Goal: Communication & Community: Answer question/provide support

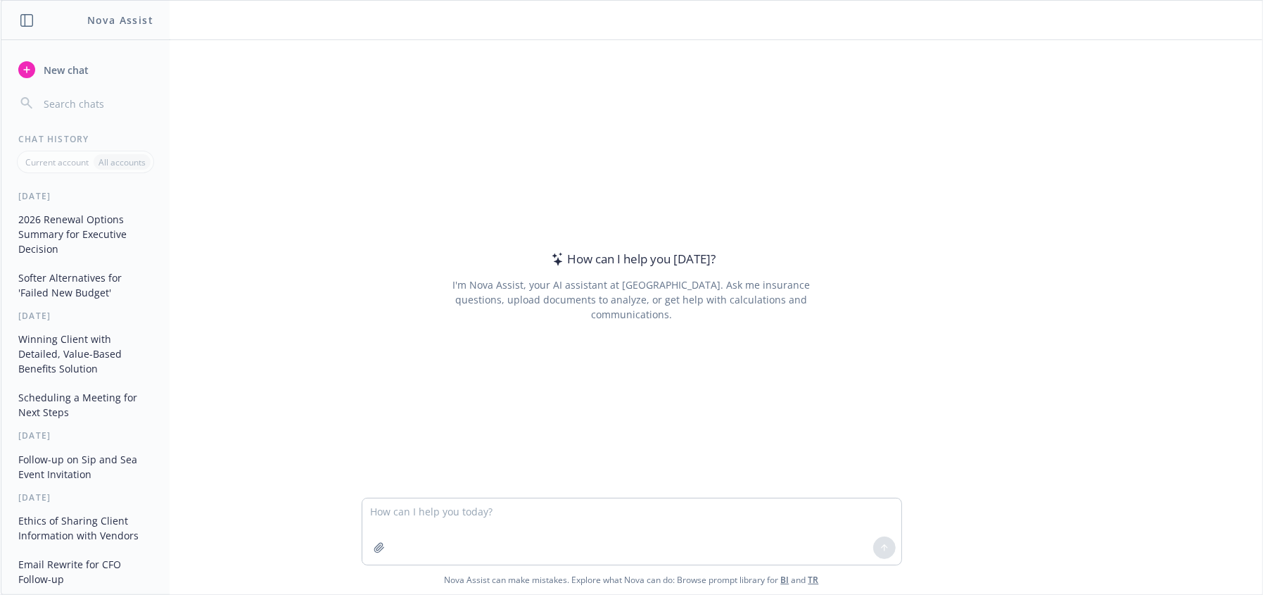
click at [809, 578] on link "TR" at bounding box center [814, 580] width 11 height 12
drag, startPoint x: 410, startPoint y: 513, endPoint x: 413, endPoint y: 494, distance: 19.2
click at [410, 512] on textarea at bounding box center [631, 531] width 539 height 66
click at [424, 512] on textarea "hwo do I say $390,200" at bounding box center [631, 531] width 539 height 66
click at [564, 510] on textarea "hwo do I say exceeds budget by $390,200" at bounding box center [631, 531] width 539 height 66
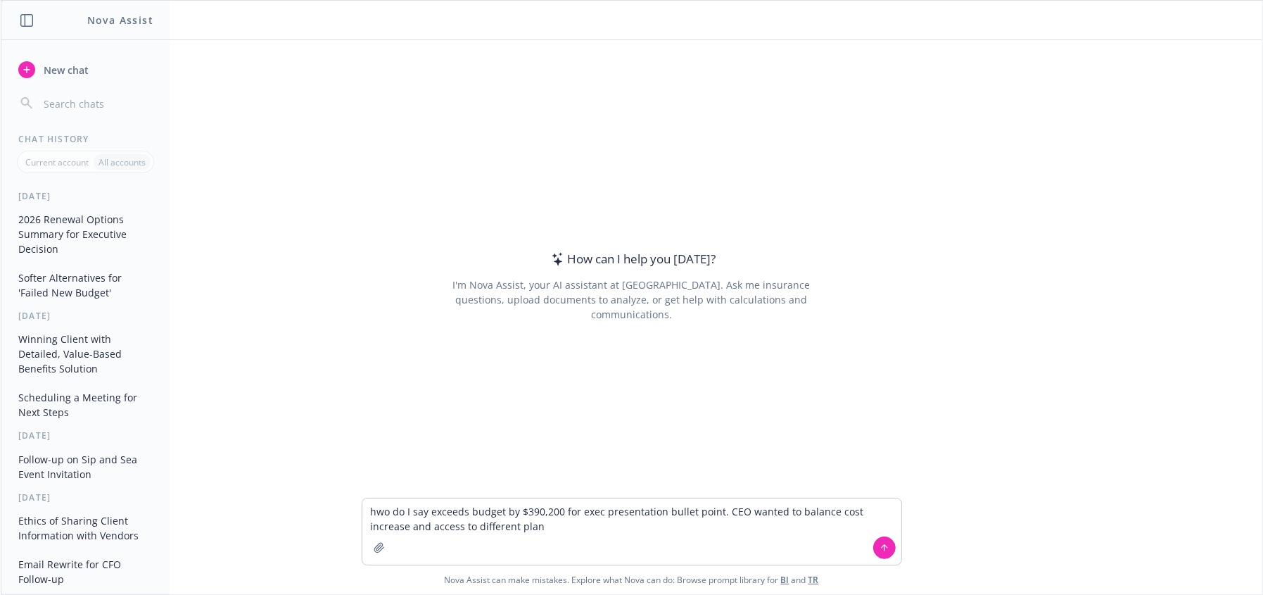
type textarea "hwo do I say exceeds budget by $390,200 for exec presentation bullet point. CEO…"
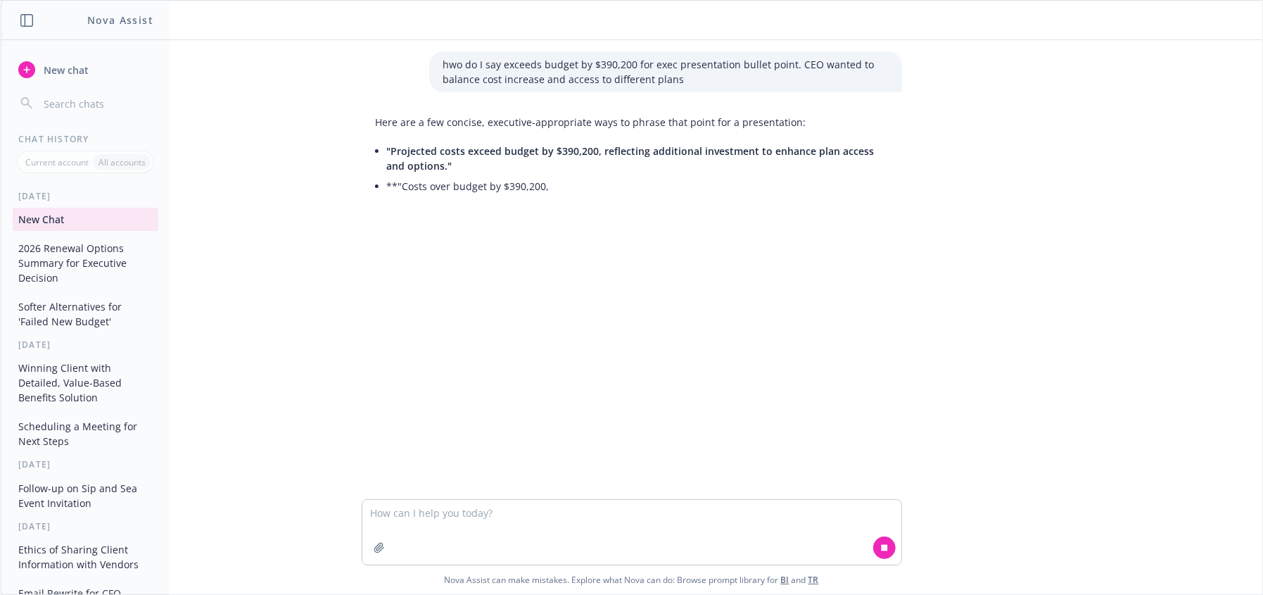
click at [512, 147] on span ""Projected costs exceed budget by $390,200, reflecting additional investment to…" at bounding box center [631, 158] width 488 height 28
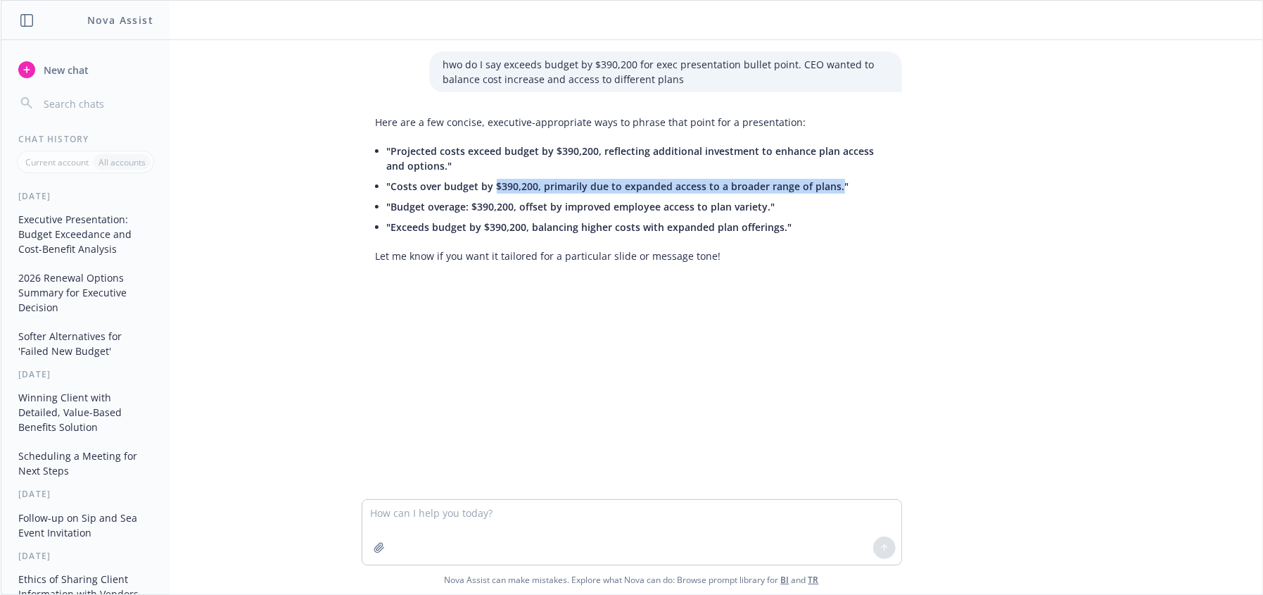
drag, startPoint x: 828, startPoint y: 187, endPoint x: 488, endPoint y: 186, distance: 340.6
click at [488, 186] on span ""Costs over budget by $390,200, primarily due to expanded access to a broader r…" at bounding box center [618, 185] width 462 height 13
click at [526, 526] on textarea at bounding box center [631, 532] width 539 height 65
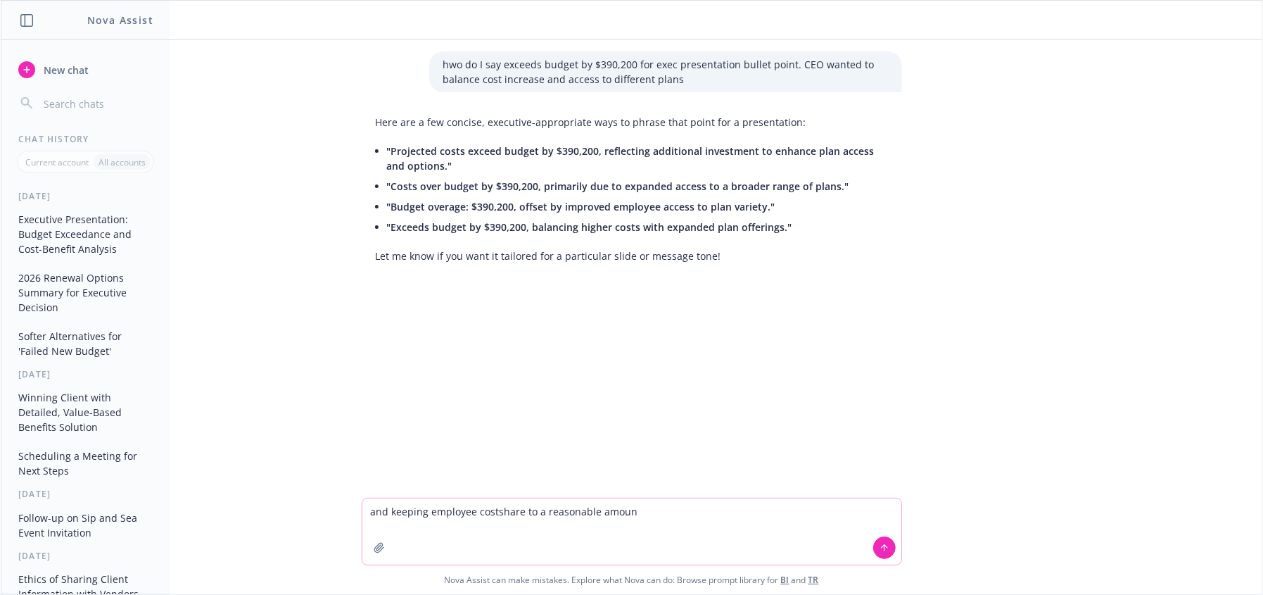
type textarea "and keeping employee costshare to a reasonable amount"
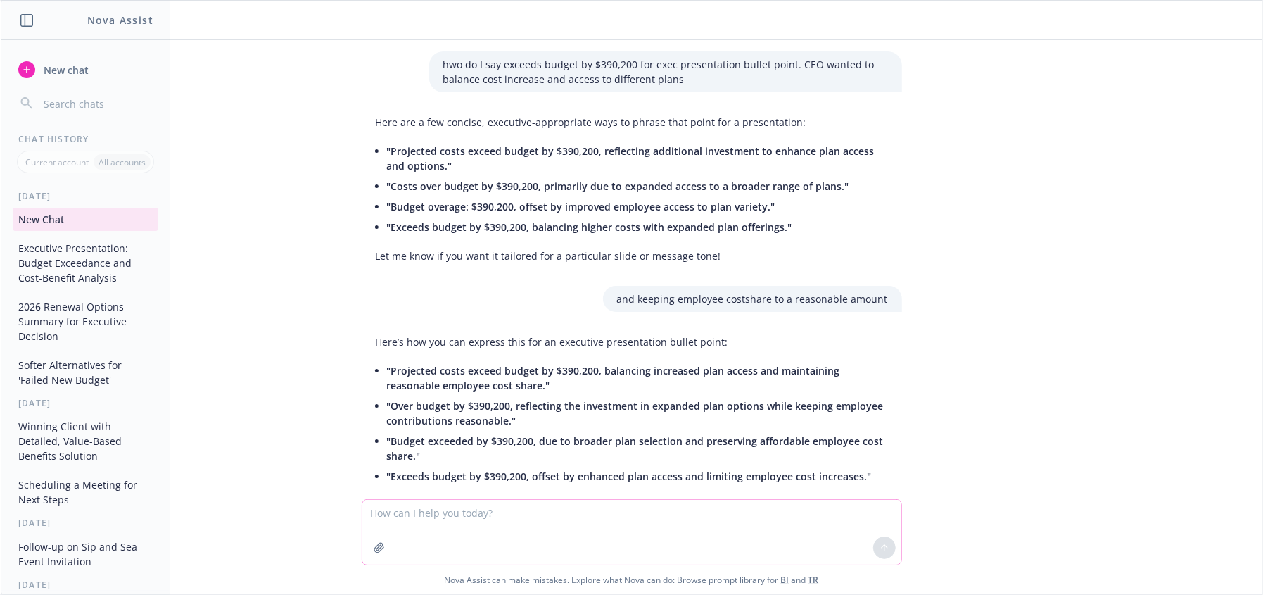
scroll to position [51, 0]
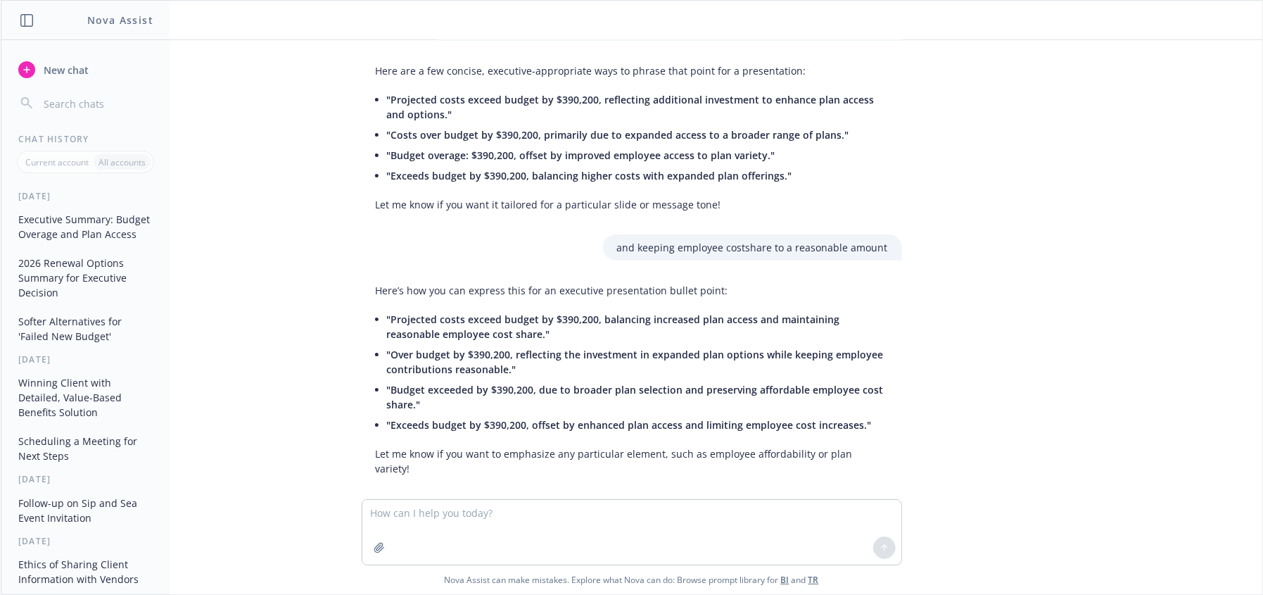
click at [460, 322] on span ""Projected costs exceed budget by $390,200, balancing increased plan access and…" at bounding box center [613, 326] width 453 height 28
click at [619, 317] on span ""Projected costs exceed budget by $390,200, balancing increased plan access and…" at bounding box center [613, 326] width 453 height 28
click at [572, 324] on span ""Projected costs exceed budget by $390,200, balancing increased plan access and…" at bounding box center [613, 326] width 453 height 28
click at [603, 331] on li ""Projected costs exceed budget by $390,200, balancing increased plan access and…" at bounding box center [637, 326] width 501 height 35
click at [414, 355] on span ""Over budget by $390,200, reflecting the investment in expanded plan options wh…" at bounding box center [635, 362] width 497 height 28
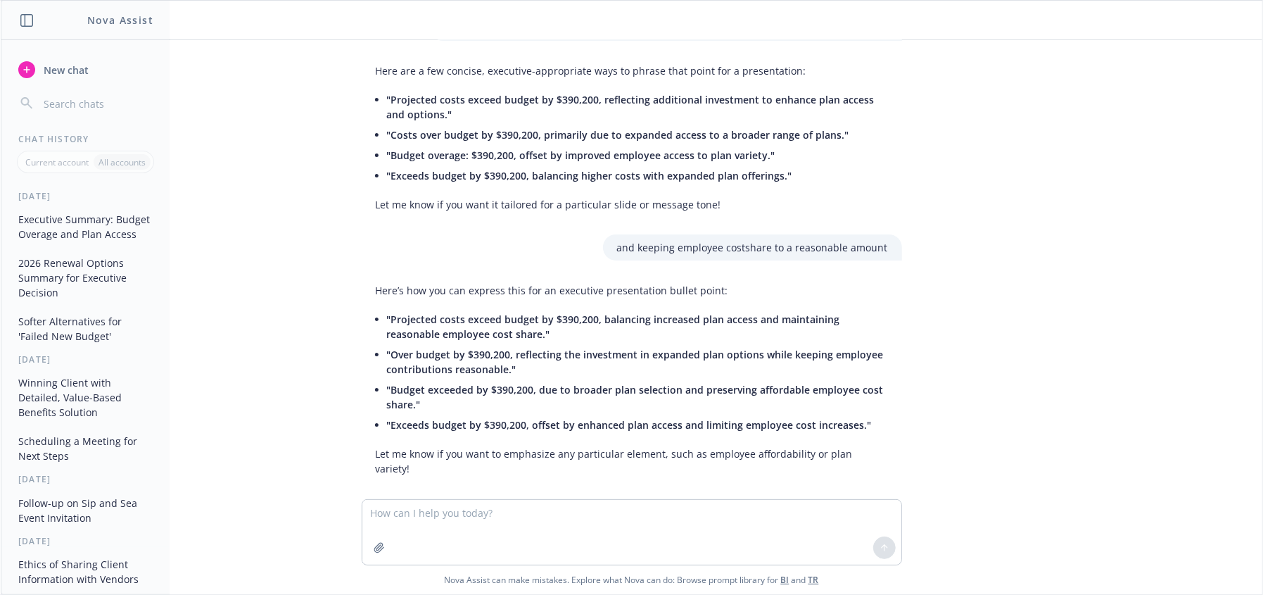
click at [678, 348] on span ""Over budget by $390,200, reflecting the investment in expanded plan options wh…" at bounding box center [635, 362] width 497 height 28
click at [394, 398] on span ""Budget exceeded by $390,200, due to broader plan selection and preserving affo…" at bounding box center [635, 397] width 497 height 28
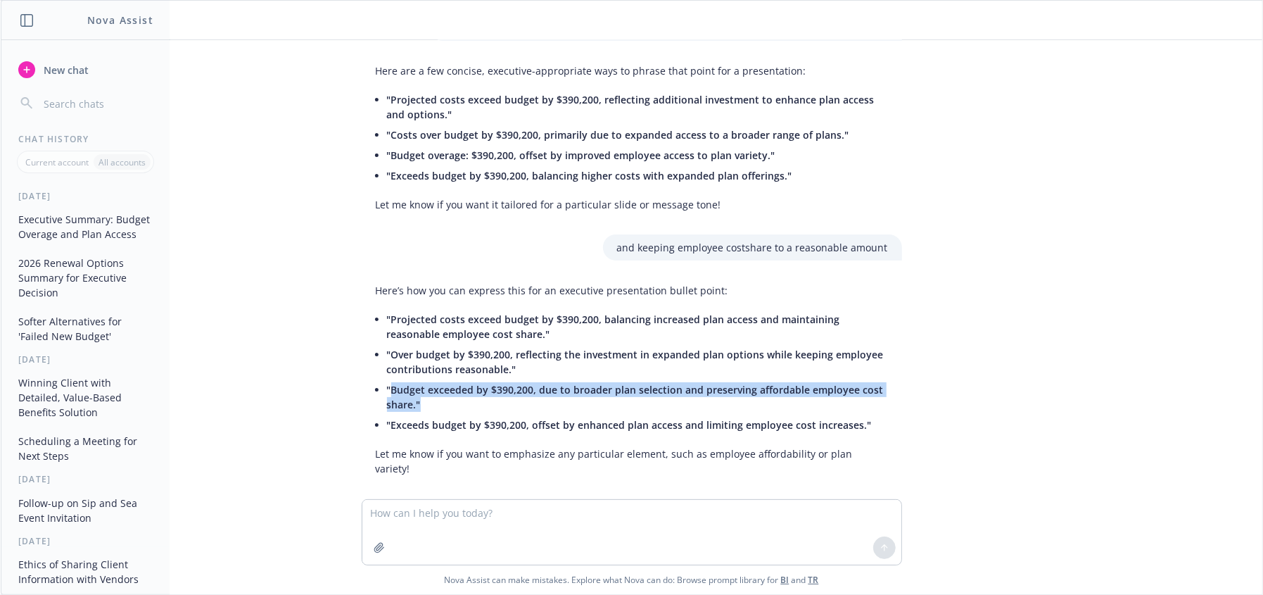
drag, startPoint x: 393, startPoint y: 388, endPoint x: 499, endPoint y: 400, distance: 106.9
click at [499, 400] on li ""Budget exceeded by $390,200, due to broader plan selection and preserving affo…" at bounding box center [637, 396] width 501 height 35
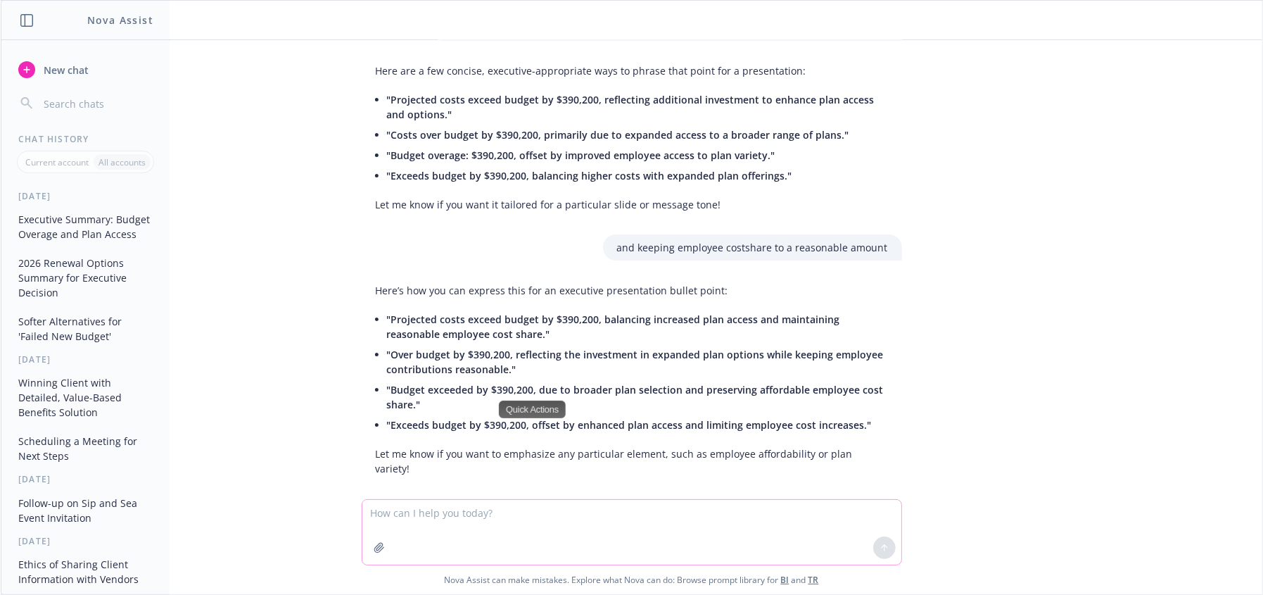
click at [512, 533] on textarea at bounding box center [631, 532] width 539 height 65
click at [593, 418] on span ""Exceeds budget by $390,200, offset by enhanced plan access and limiting employ…" at bounding box center [629, 424] width 485 height 13
click at [786, 418] on span ""Exceeds budget by $390,200, offset by enhanced plan access and limiting employ…" at bounding box center [629, 424] width 485 height 13
drag, startPoint x: 750, startPoint y: 433, endPoint x: 740, endPoint y: 433, distance: 9.9
click at [740, 433] on li ""Exceeds budget by $390,200, offset by enhanced plan access and limiting employ…" at bounding box center [637, 424] width 501 height 20
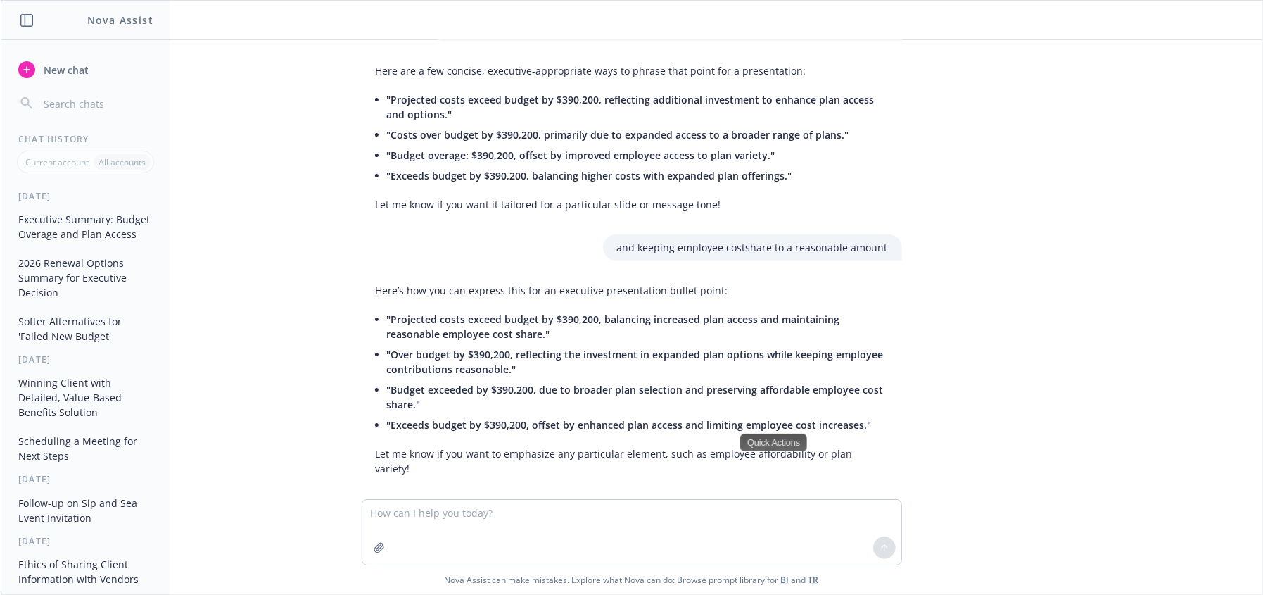
click at [472, 334] on span ""Projected costs exceed budget by $390,200, balancing increased plan access and…" at bounding box center [613, 326] width 453 height 28
click at [495, 540] on textarea at bounding box center [631, 532] width 539 height 65
drag, startPoint x: 499, startPoint y: 512, endPoint x: 305, endPoint y: 492, distance: 195.2
click at [315, 502] on div "but we're trying to int Nova Assist can make mistakes. Explore what Nova can do…" at bounding box center [632, 546] width 1262 height 96
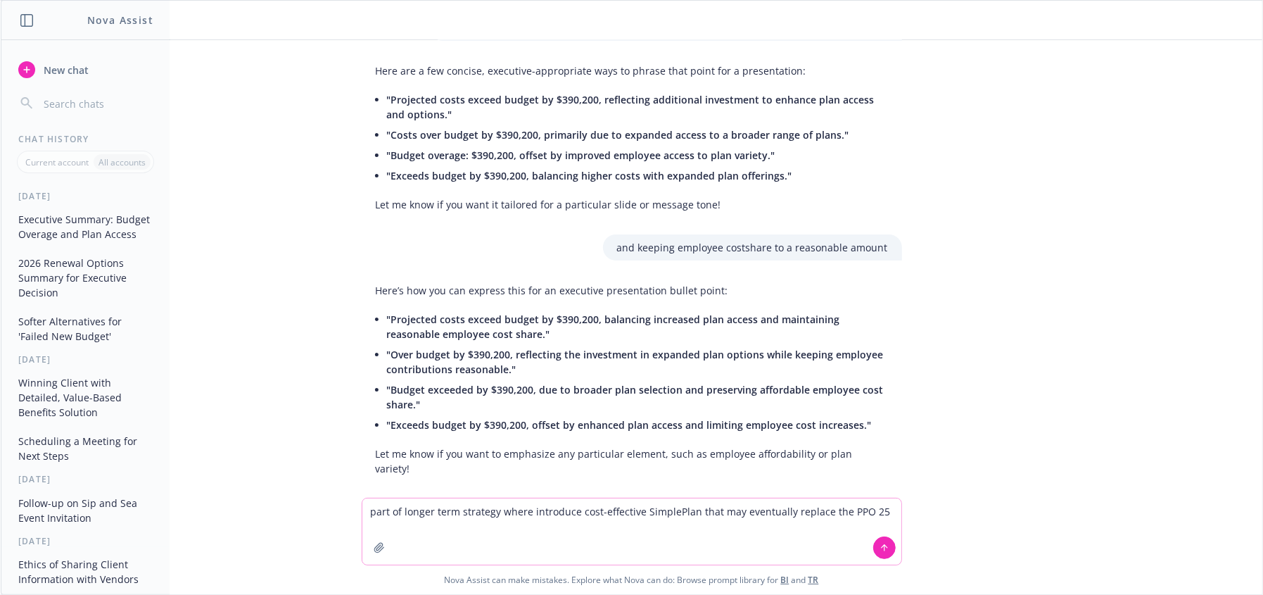
type textarea "part of longer term strategy where introduce cost-effective SimplePlan that may…"
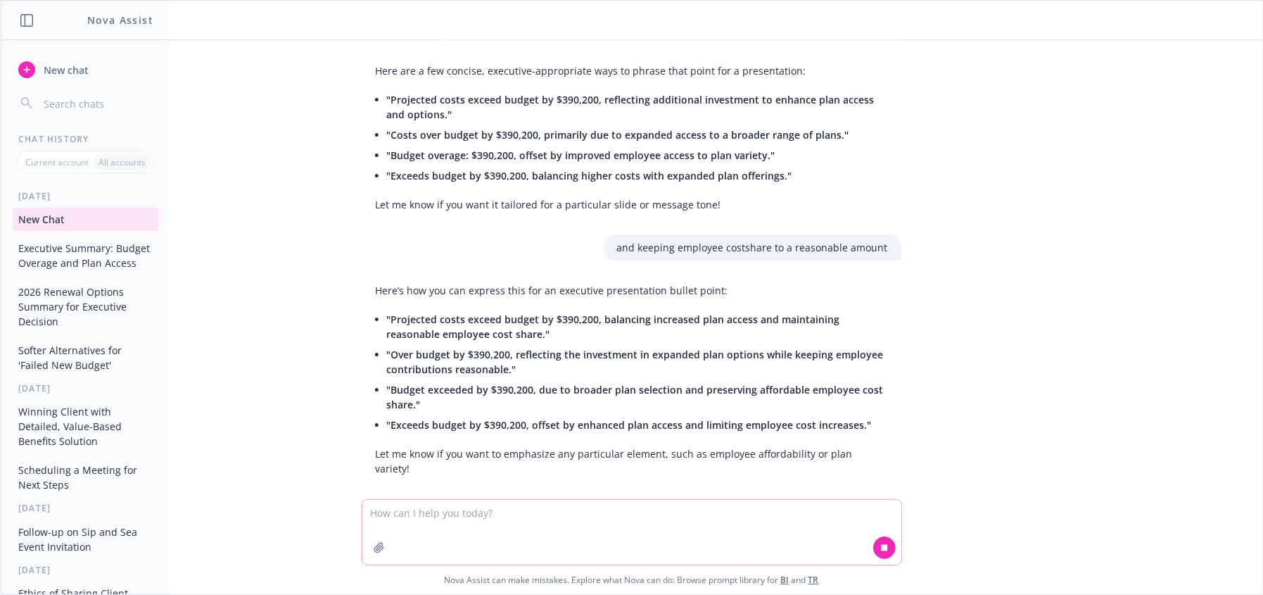
scroll to position [132, 0]
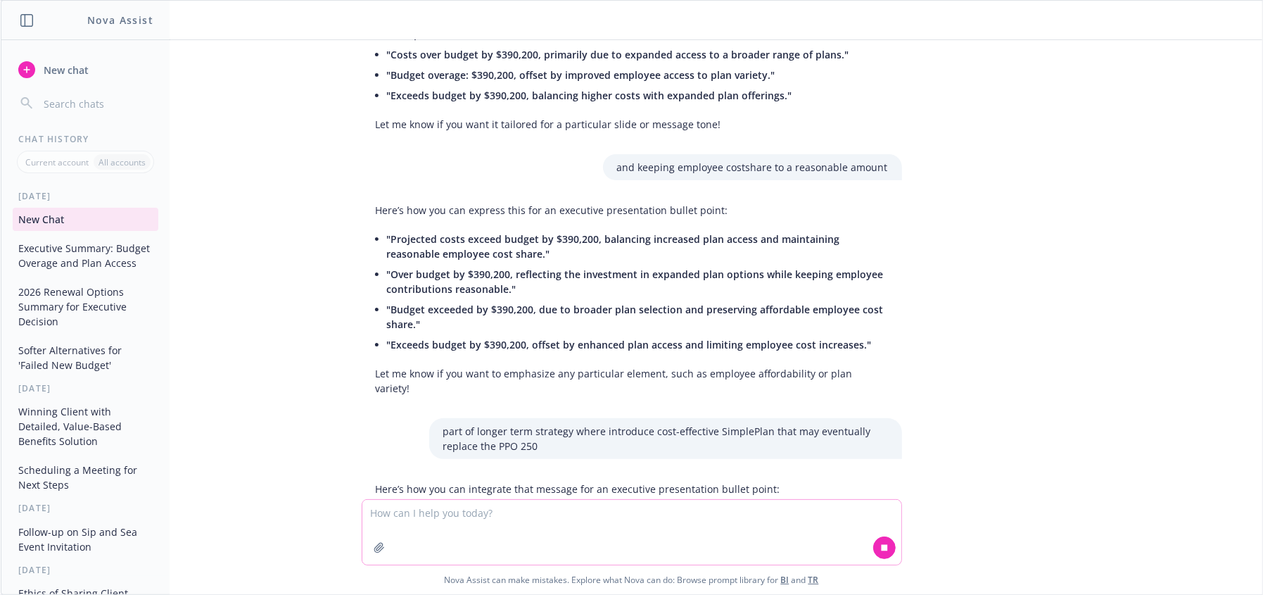
click at [636, 536] on textarea at bounding box center [631, 532] width 539 height 65
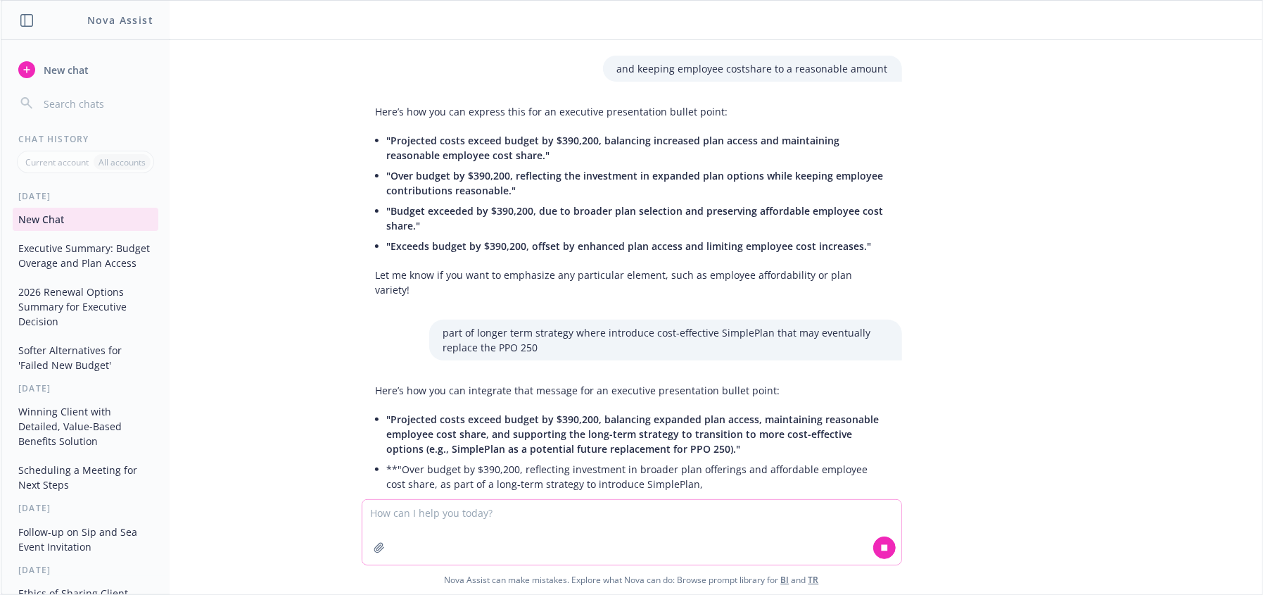
scroll to position [249, 0]
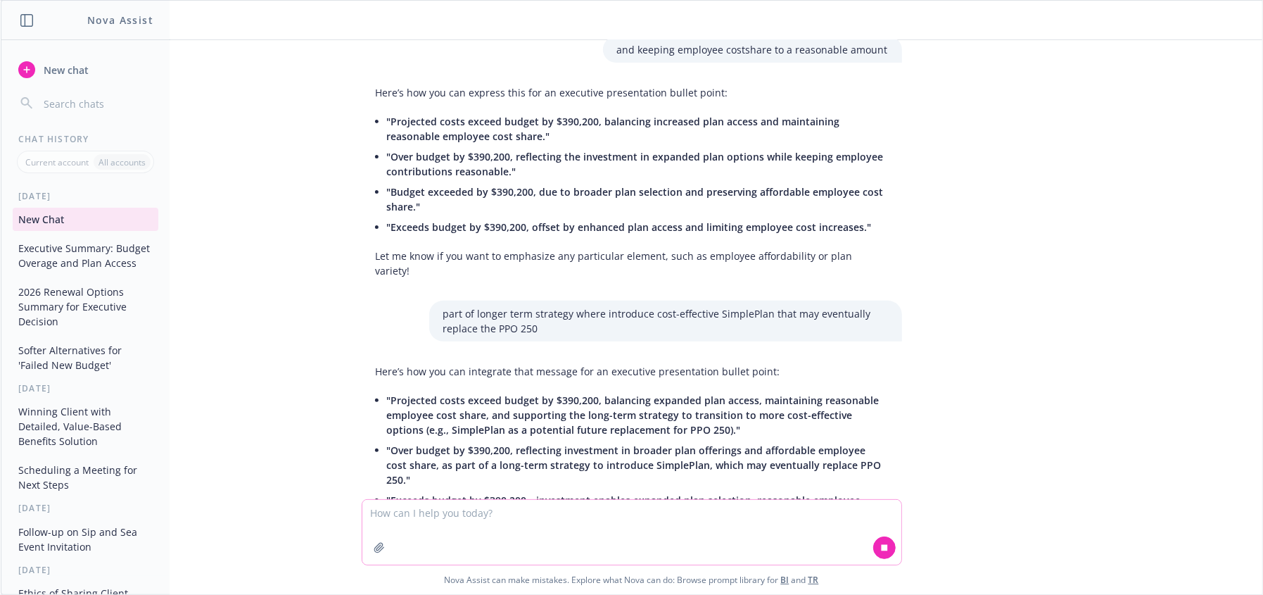
click at [628, 518] on textarea at bounding box center [631, 532] width 539 height 65
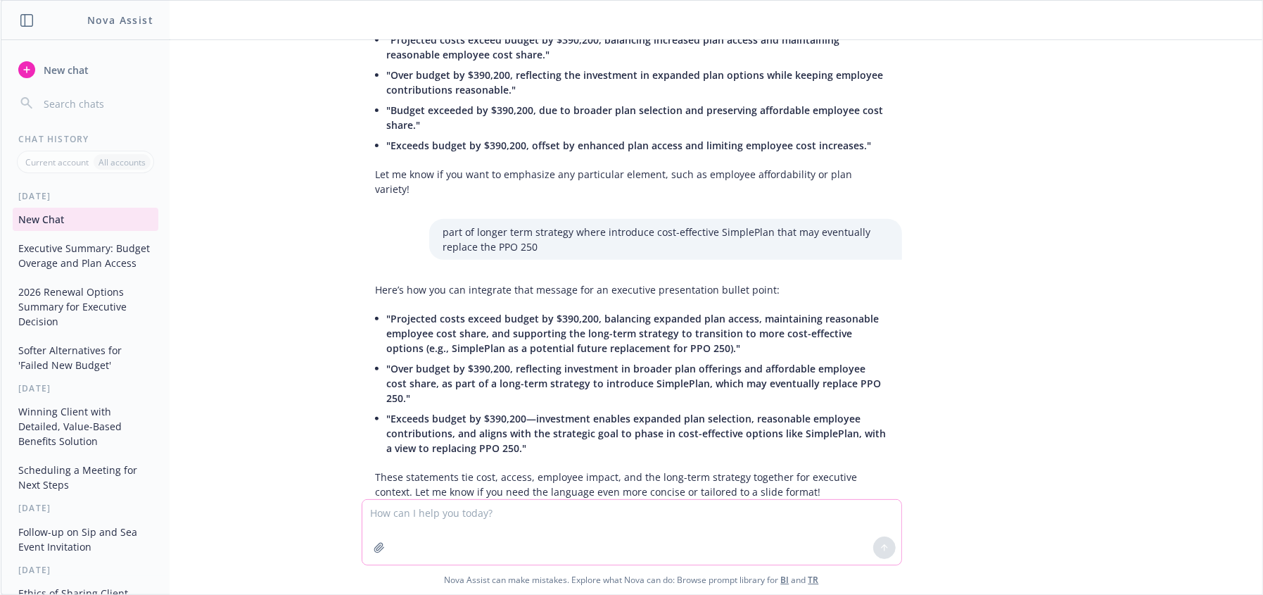
click at [656, 513] on textarea at bounding box center [631, 532] width 539 height 65
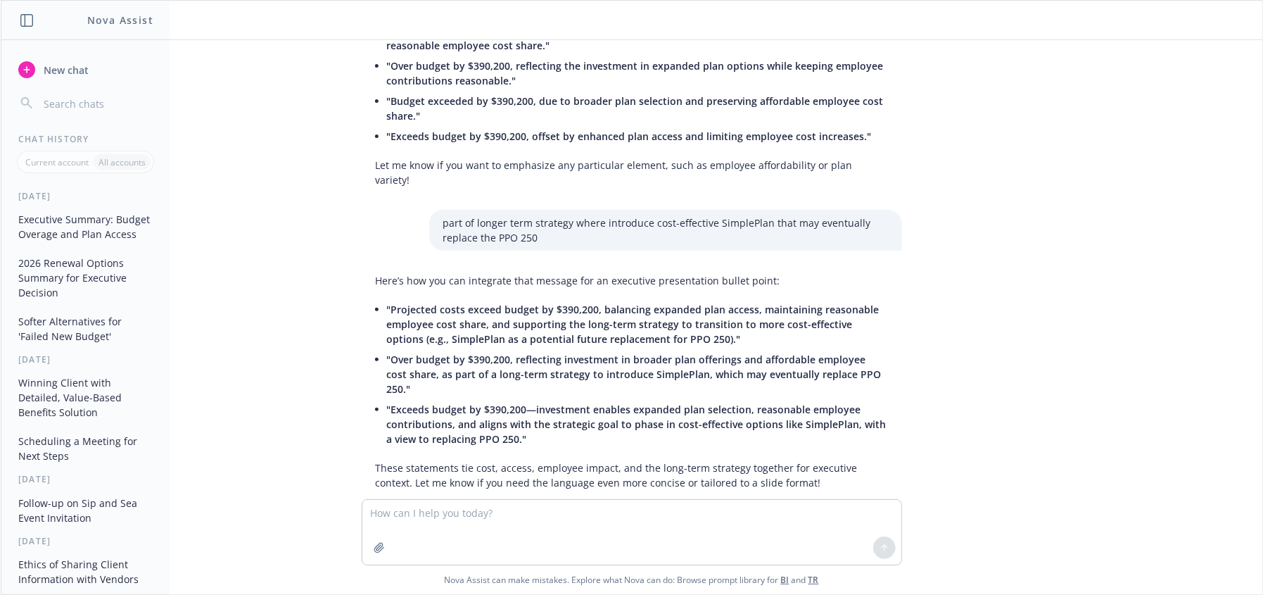
click at [593, 305] on span ""Projected costs exceed budget by $390,200, balancing expanded plan access, mai…" at bounding box center [633, 324] width 493 height 43
click at [704, 303] on span ""Projected costs exceed budget by $390,200, balancing expanded plan access, mai…" at bounding box center [633, 324] width 493 height 43
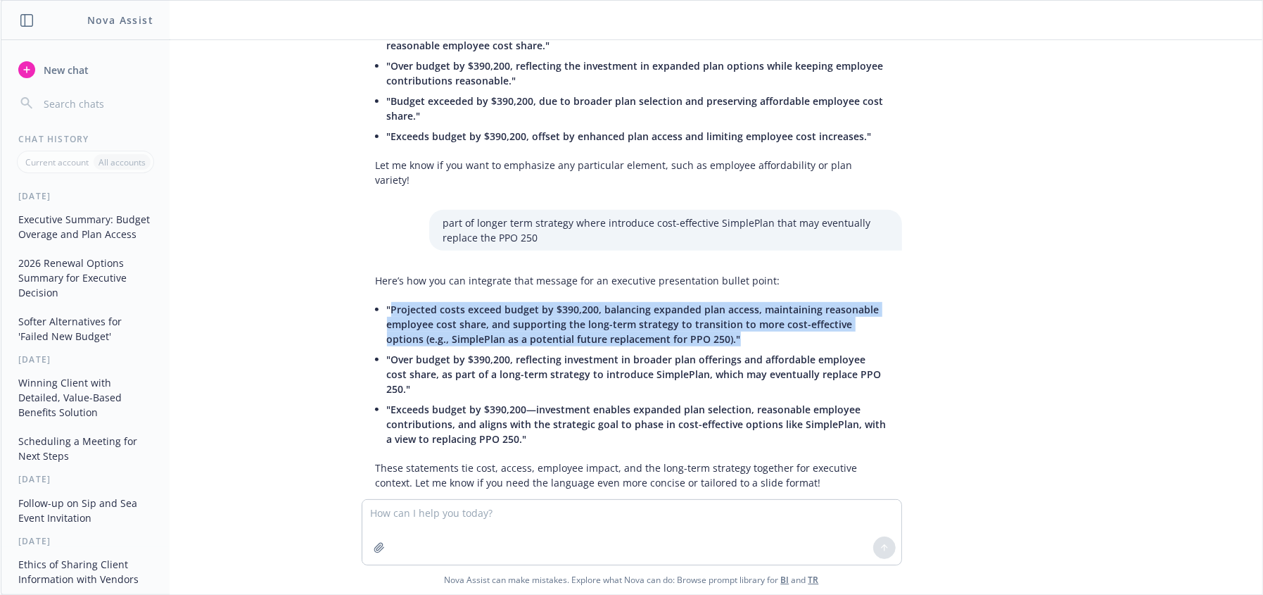
drag, startPoint x: 379, startPoint y: 292, endPoint x: 698, endPoint y: 326, distance: 320.6
click at [698, 326] on li ""Projected costs exceed budget by $390,200, balancing expanded plan access, mai…" at bounding box center [637, 324] width 501 height 50
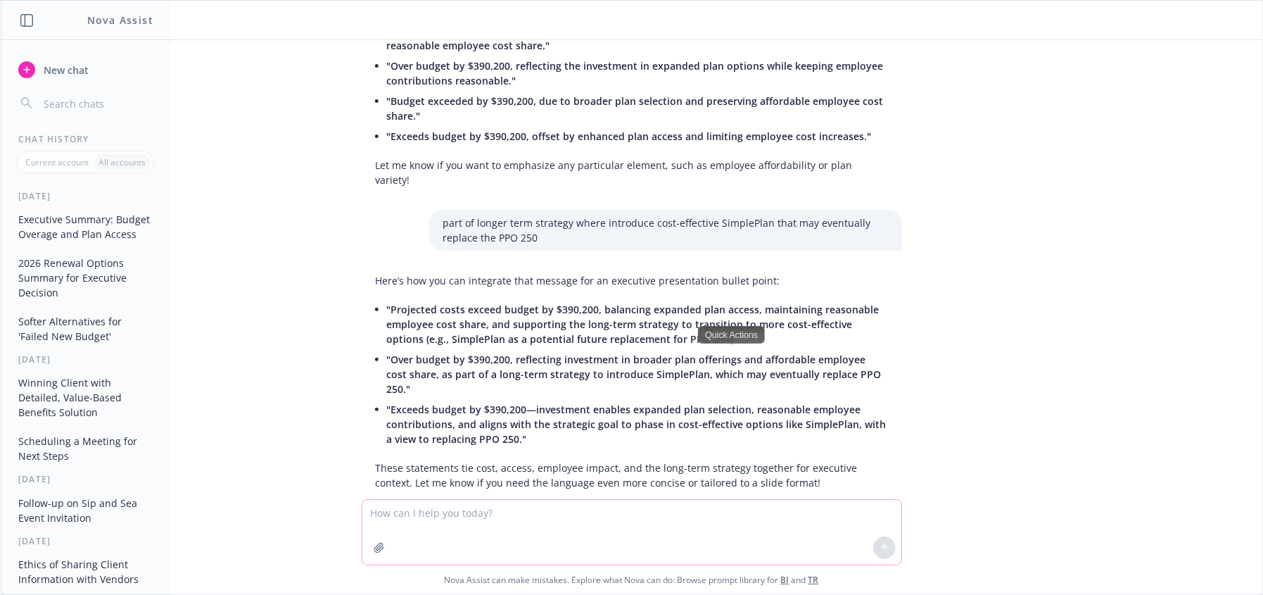
click at [569, 545] on textarea at bounding box center [631, 532] width 539 height 65
click at [484, 357] on span ""Over budget by $390,200, reflecting investment in broader plan offerings and a…" at bounding box center [634, 374] width 495 height 43
click at [387, 353] on span ""Over budget by $390,200, reflecting investment in broader plan offerings and a…" at bounding box center [634, 374] width 495 height 43
click at [612, 549] on textarea at bounding box center [631, 532] width 539 height 65
click at [614, 549] on textarea at bounding box center [631, 532] width 539 height 65
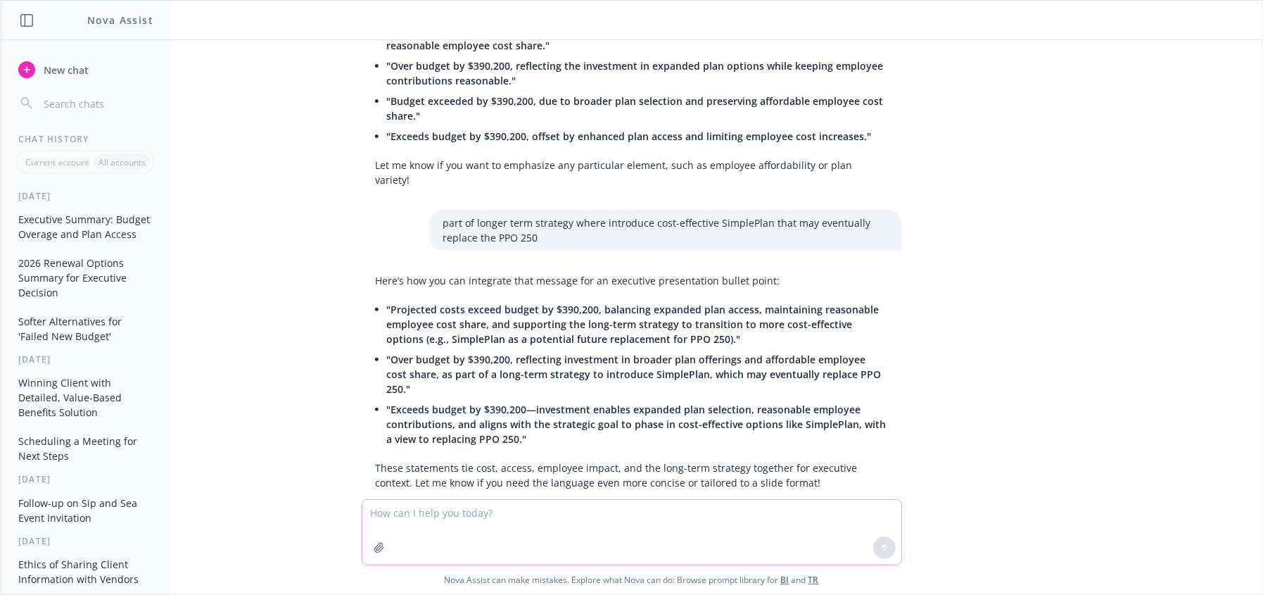
click at [637, 552] on textarea at bounding box center [631, 532] width 539 height 65
click at [498, 353] on span ""Over budget by $390,200, reflecting investment in broader plan offerings and a…" at bounding box center [634, 374] width 495 height 43
click at [645, 546] on textarea at bounding box center [631, 532] width 539 height 65
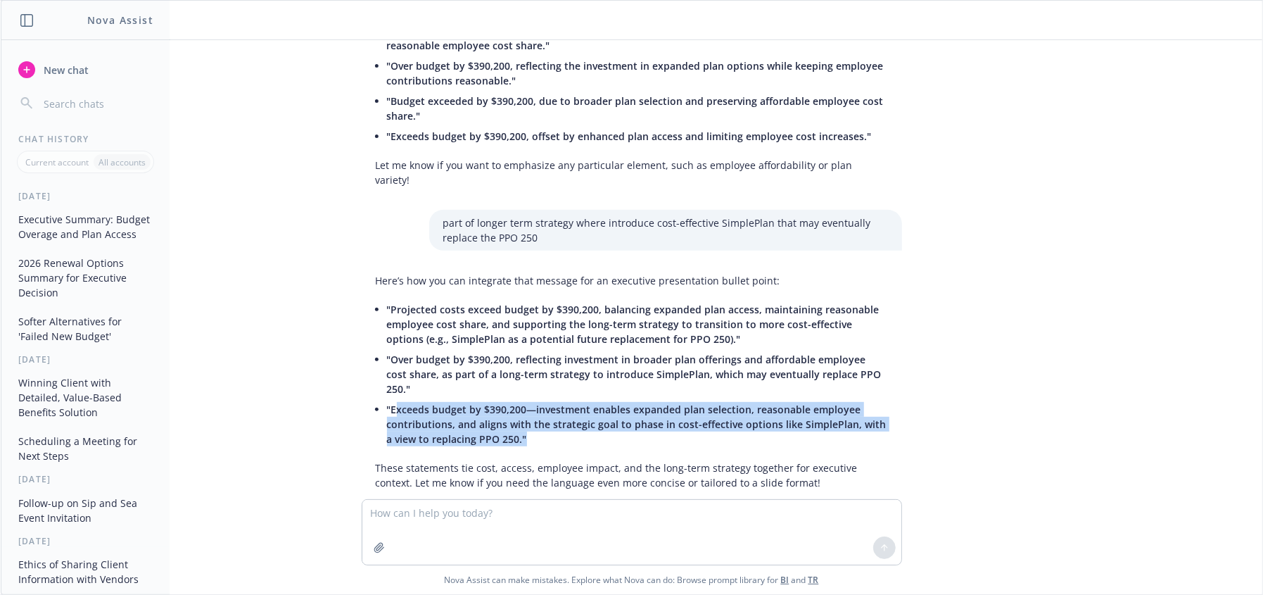
drag, startPoint x: 385, startPoint y: 381, endPoint x: 573, endPoint y: 405, distance: 189.5
click at [573, 407] on li ""Exceeds budget by $390,200—investment enables expanded plan selection, reasona…" at bounding box center [637, 424] width 501 height 50
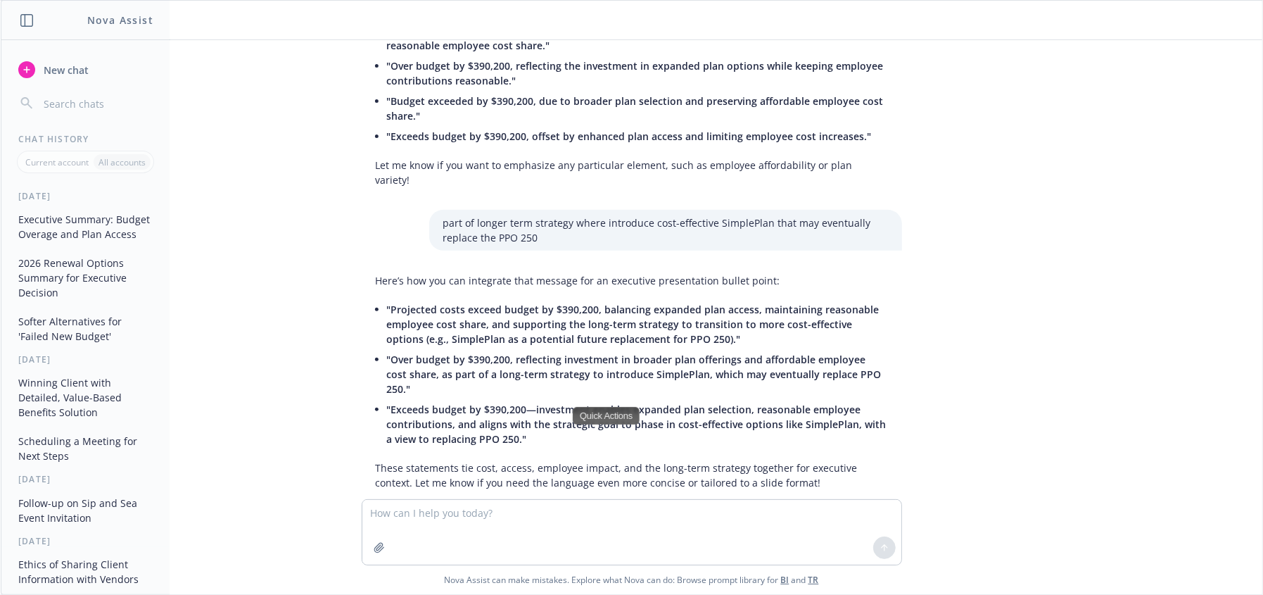
click at [626, 317] on span ""Projected costs exceed budget by $390,200, balancing expanded plan access, mai…" at bounding box center [633, 324] width 493 height 43
click at [478, 319] on span ""Projected costs exceed budget by $390,200, balancing expanded plan access, mai…" at bounding box center [633, 324] width 493 height 43
drag, startPoint x: 634, startPoint y: 312, endPoint x: 673, endPoint y: 317, distance: 39.7
click at [635, 312] on span ""Projected costs exceed budget by $390,200, balancing expanded plan access, mai…" at bounding box center [633, 324] width 493 height 43
drag, startPoint x: 436, startPoint y: 298, endPoint x: 367, endPoint y: 295, distance: 69.1
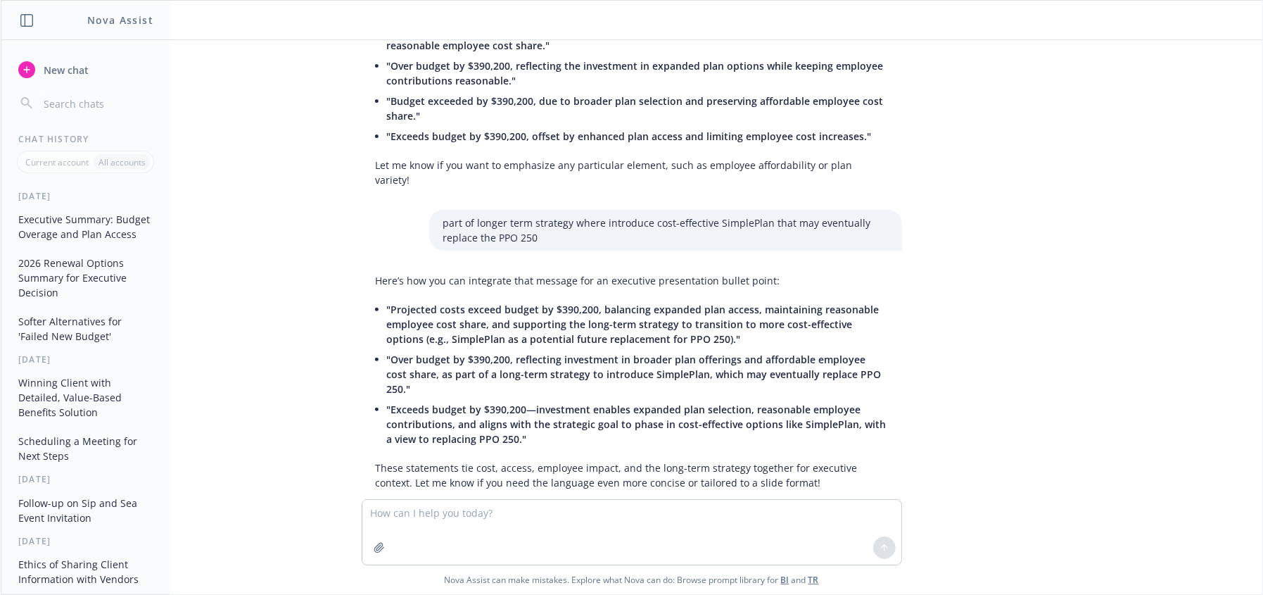
click at [432, 303] on span ""Projected costs exceed budget by $390,200, balancing expanded plan access, mai…" at bounding box center [633, 324] width 493 height 43
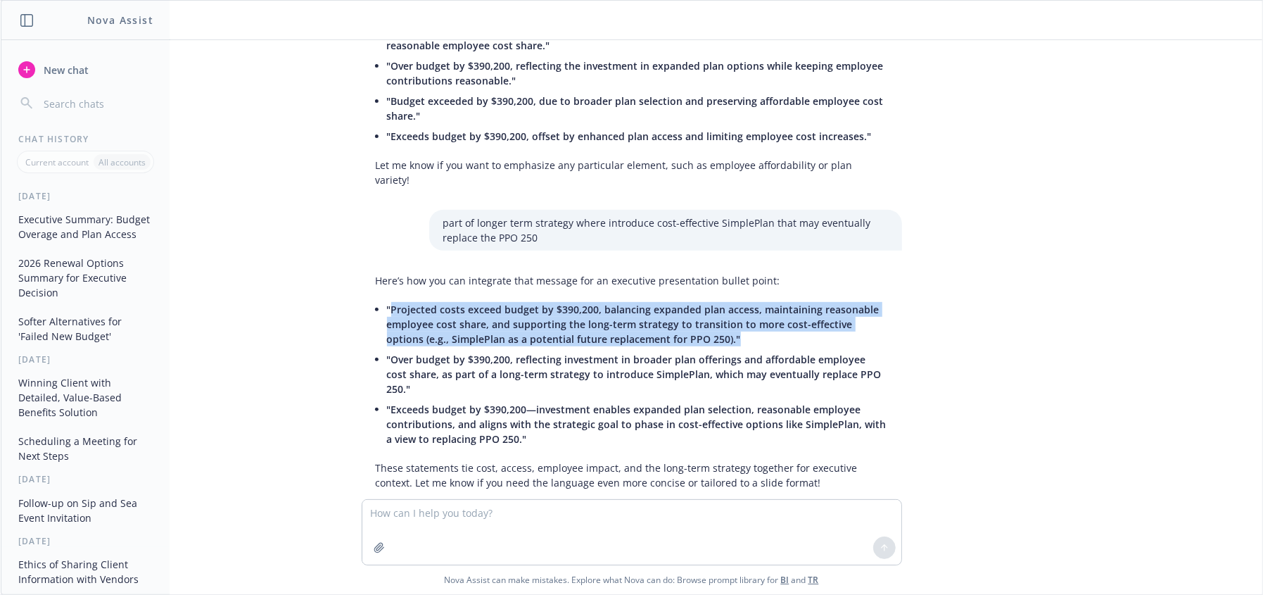
drag, startPoint x: 380, startPoint y: 293, endPoint x: 721, endPoint y: 326, distance: 342.2
click at [721, 326] on li ""Projected costs exceed budget by $390,200, balancing expanded plan access, mai…" at bounding box center [637, 324] width 501 height 50
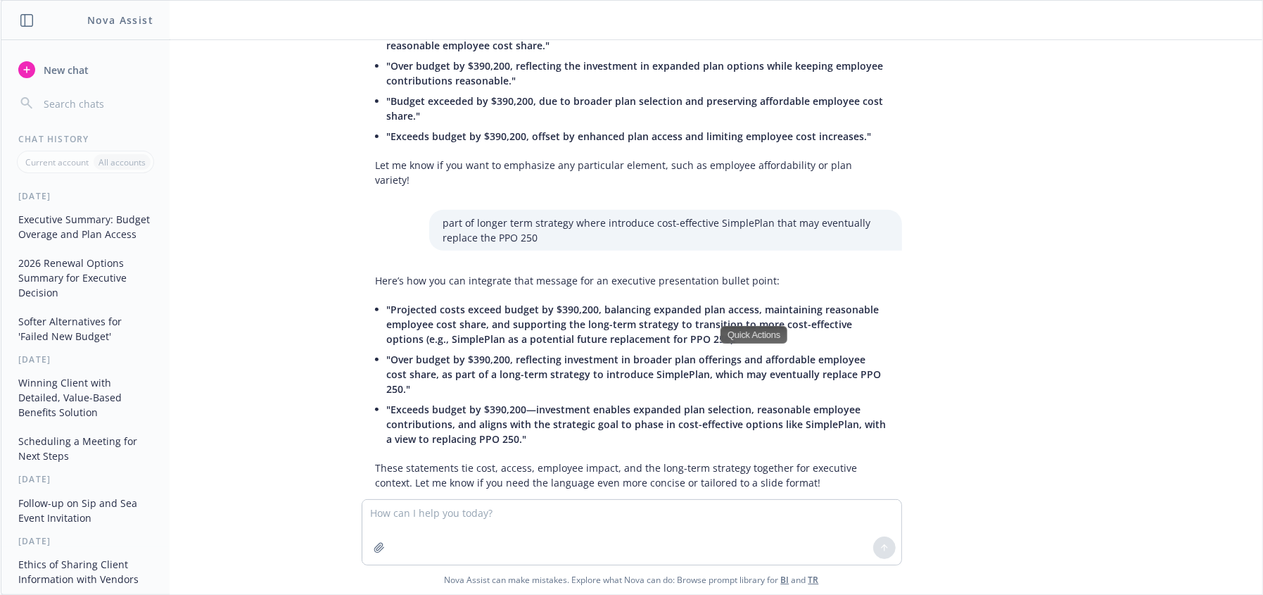
click at [550, 403] on span ""Exceeds budget by $390,200—investment enables expanded plan selection, reasona…" at bounding box center [637, 424] width 500 height 43
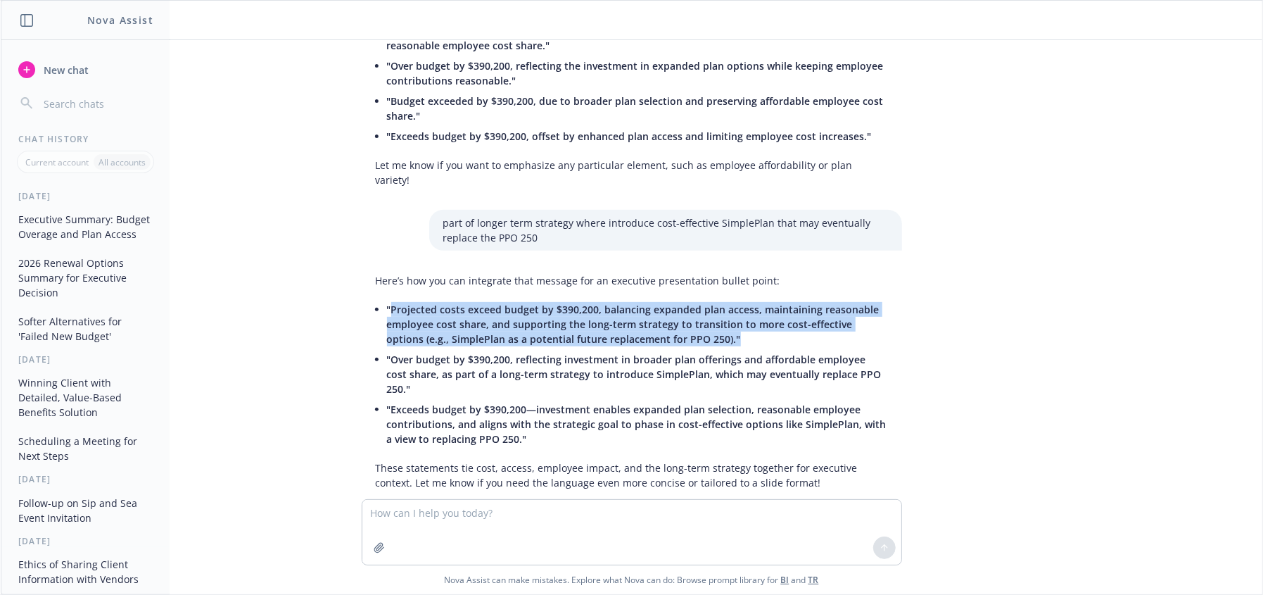
drag, startPoint x: 383, startPoint y: 295, endPoint x: 718, endPoint y: 330, distance: 336.8
click at [718, 330] on li ""Projected costs exceed budget by $390,200, balancing expanded plan access, mai…" at bounding box center [637, 324] width 501 height 50
copy span "Projected costs exceed budget by $390,200, balancing expanded plan access, main…"
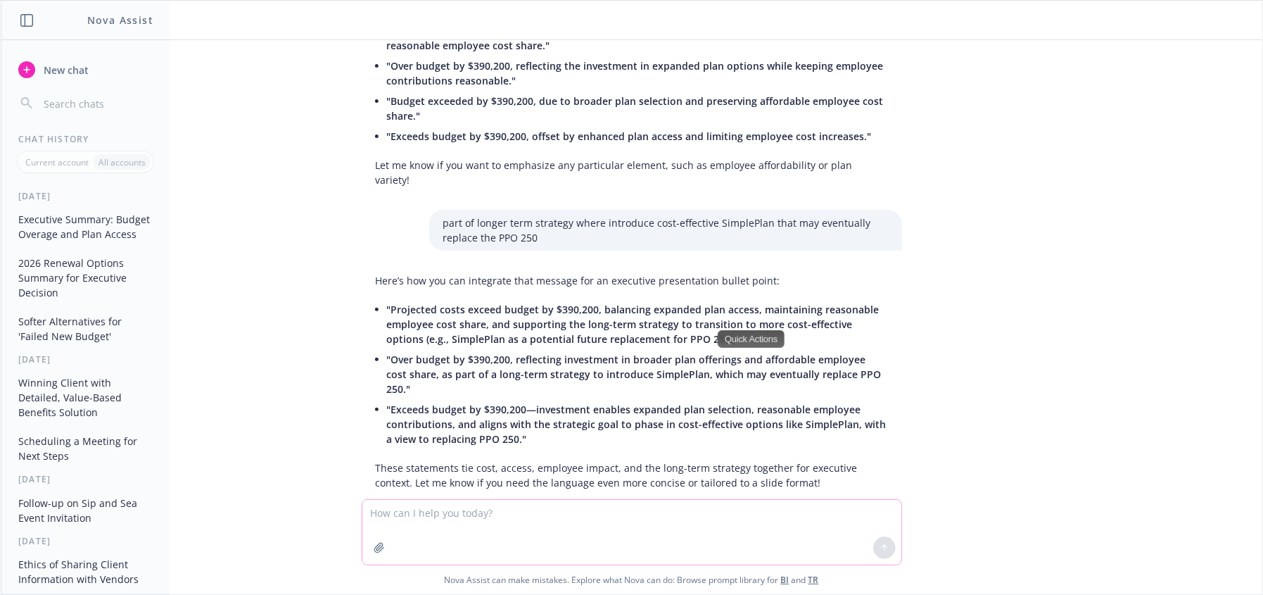
click at [445, 509] on textarea at bounding box center [631, 532] width 539 height 65
click at [446, 517] on textarea at bounding box center [631, 532] width 539 height 65
type textarea "i"
click at [629, 460] on p "These statements tie cost, access, employee impact, and the long-term strategy …" at bounding box center [632, 475] width 512 height 30
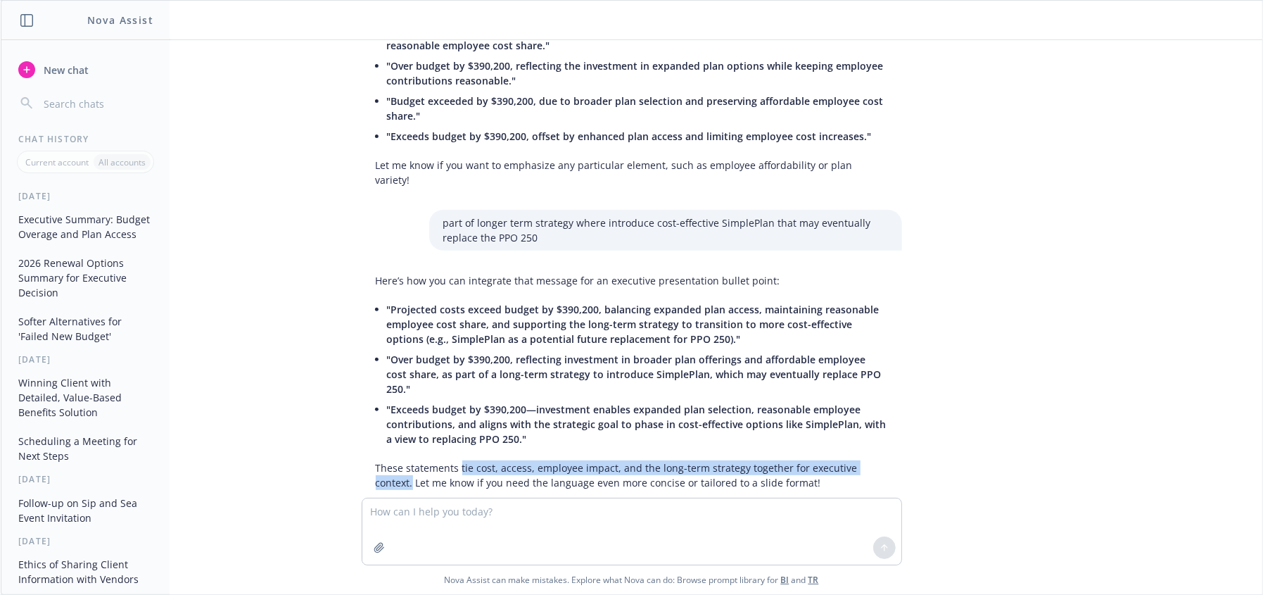
drag, startPoint x: 892, startPoint y: 438, endPoint x: 450, endPoint y: 441, distance: 441.9
click at [450, 441] on div "Here’s how you can integrate that message for an executive presentation bullet …" at bounding box center [631, 381] width 563 height 228
copy p "tie cost, access, employee impact, and the long-term strategy together for exec…"
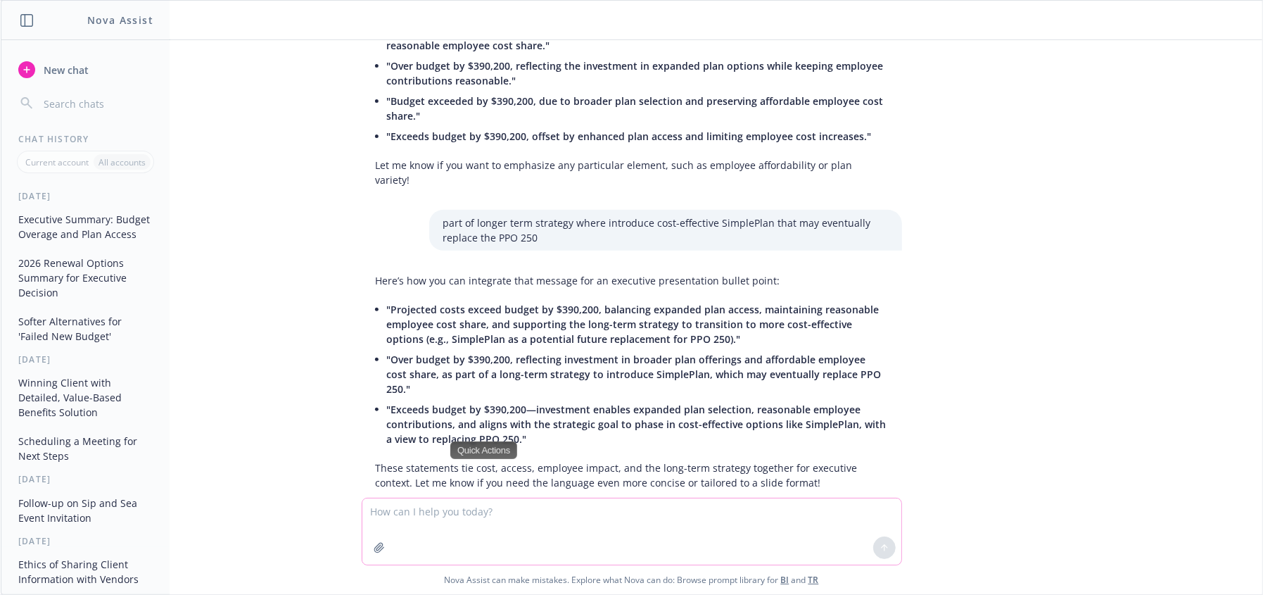
click at [441, 517] on textarea at bounding box center [631, 531] width 539 height 66
paste textarea "m"
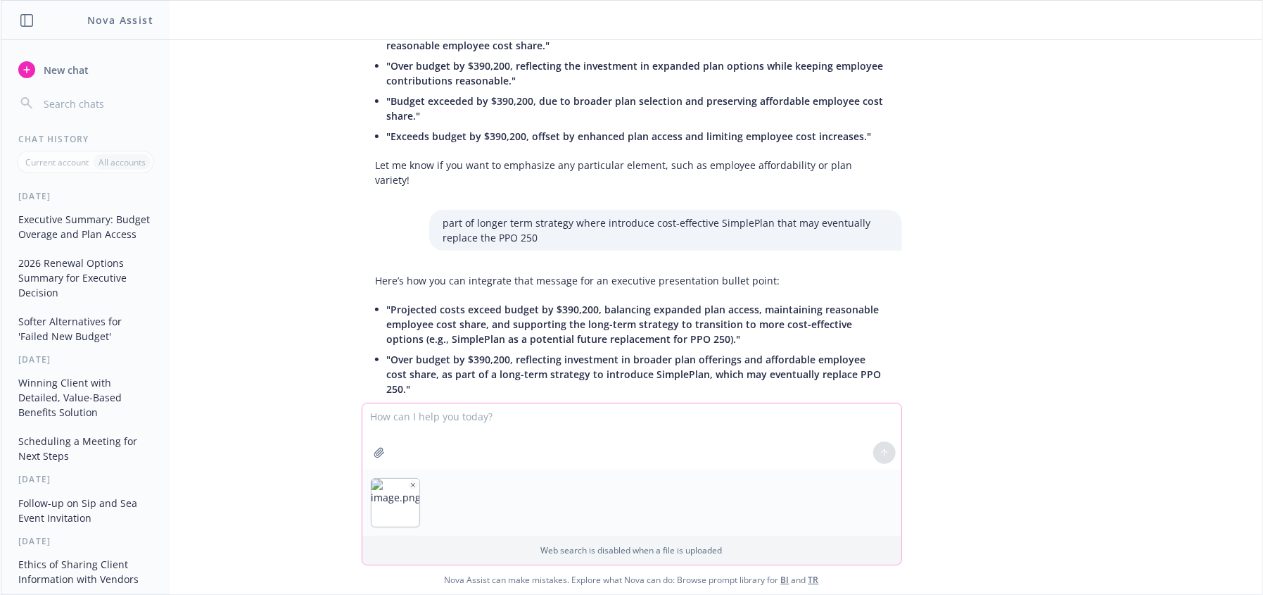
click at [461, 433] on textarea at bounding box center [631, 436] width 539 height 66
type textarea "make this better for exec renewal presentation"
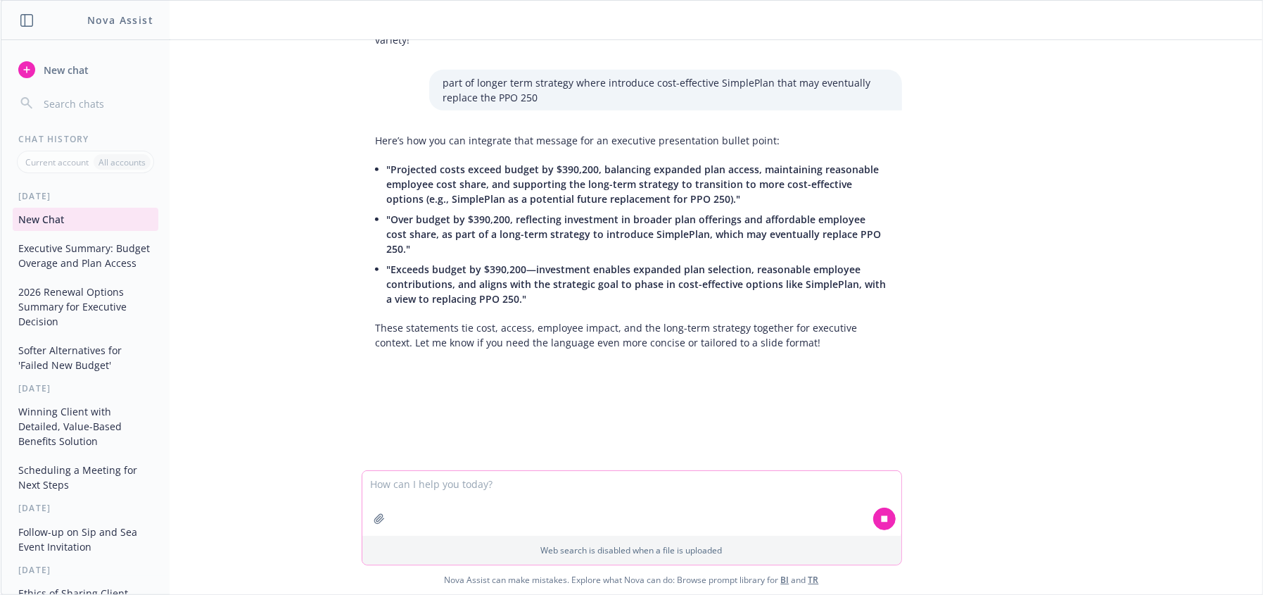
scroll to position [481, 0]
click at [621, 512] on textarea at bounding box center [631, 503] width 539 height 65
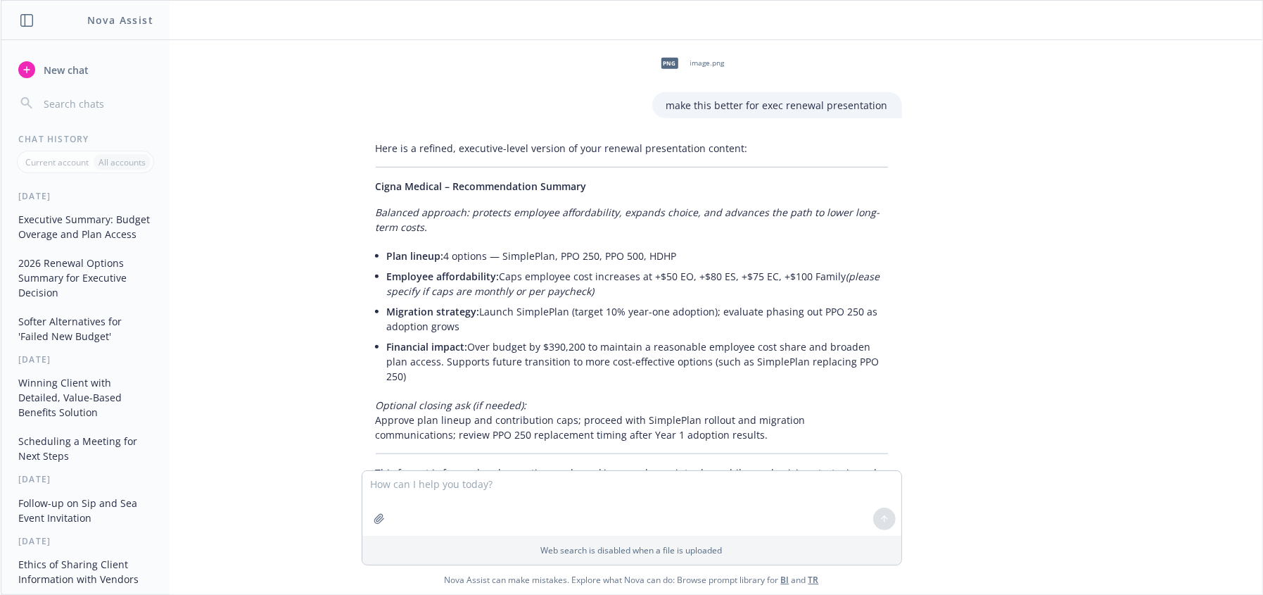
scroll to position [825, 0]
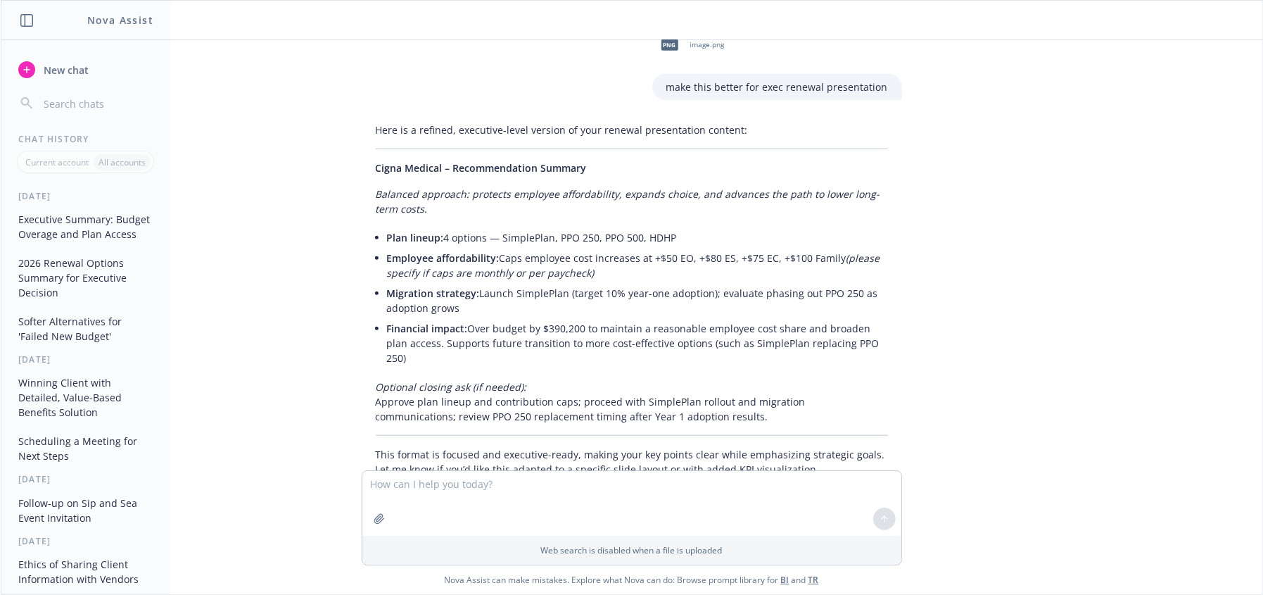
click at [443, 186] on p "Balanced approach: protects employee affordability, expands choice, and advance…" at bounding box center [632, 201] width 512 height 30
click at [443, 187] on em "Balanced approach: protects employee affordability, expands choice, and advance…" at bounding box center [628, 201] width 505 height 28
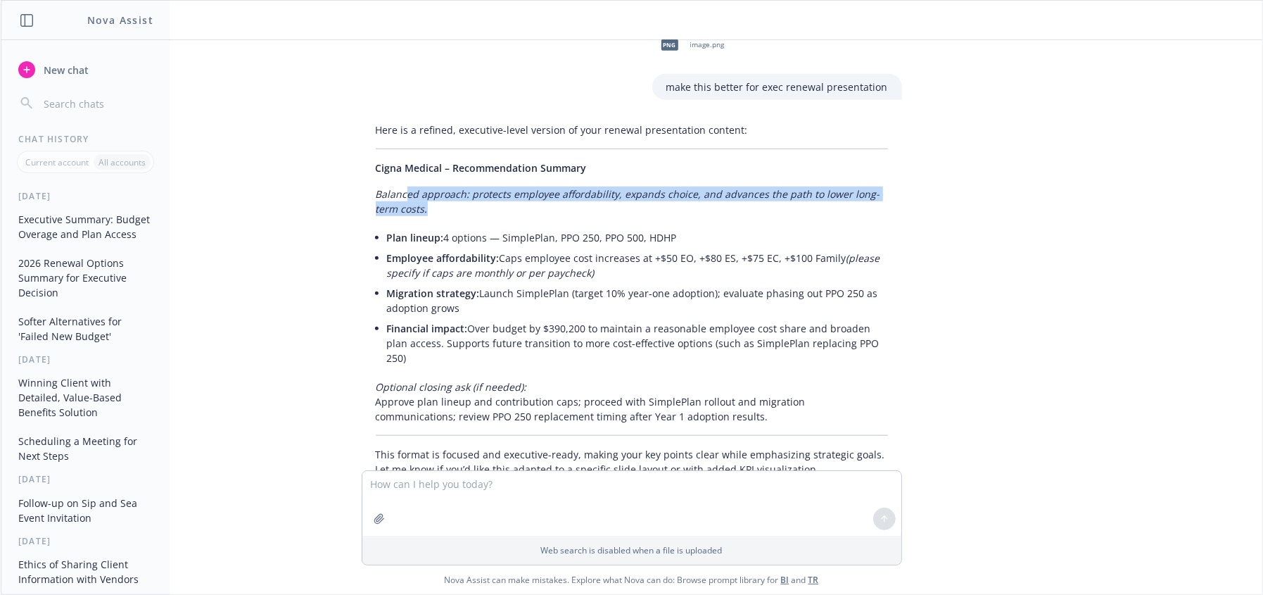
drag, startPoint x: 395, startPoint y: 158, endPoint x: 403, endPoint y: 176, distance: 19.9
click at [403, 186] on p "Balanced approach: protects employee affordability, expands choice, and advance…" at bounding box center [632, 201] width 512 height 30
click at [407, 177] on div "Quick Actions" at bounding box center [436, 185] width 67 height 18
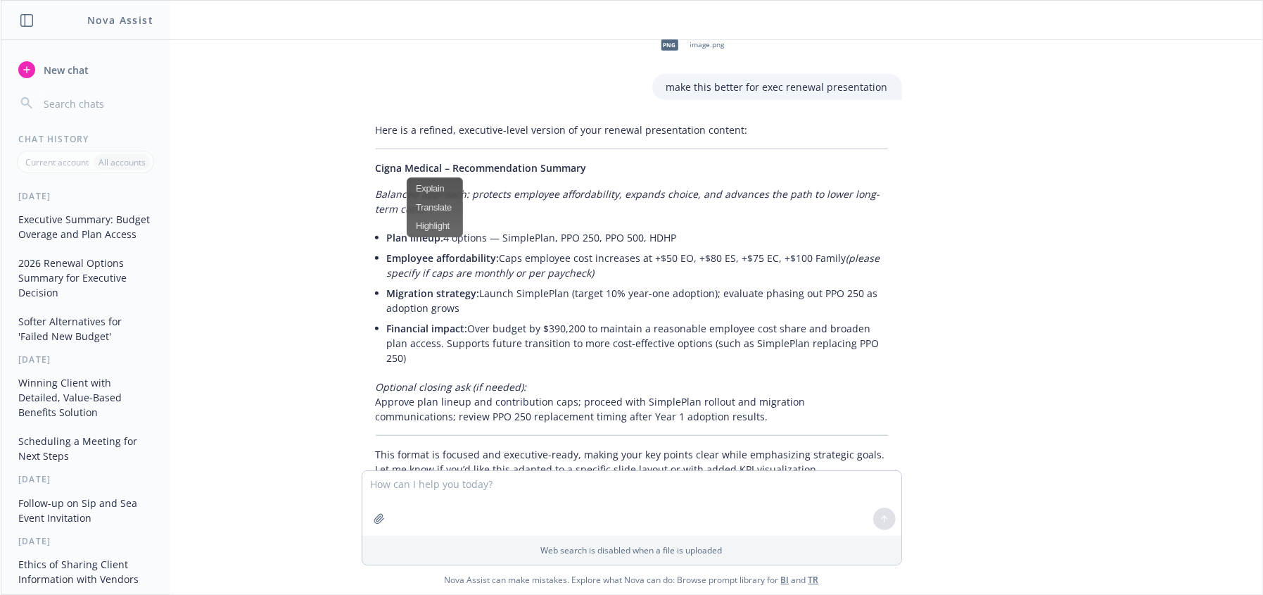
click at [376, 187] on em "Balanced approach: protects employee affordability, expands choice, and advance…" at bounding box center [628, 201] width 505 height 28
click at [472, 510] on textarea at bounding box center [631, 503] width 539 height 65
click at [473, 509] on textarea at bounding box center [631, 503] width 539 height 65
click at [474, 508] on textarea at bounding box center [631, 503] width 539 height 65
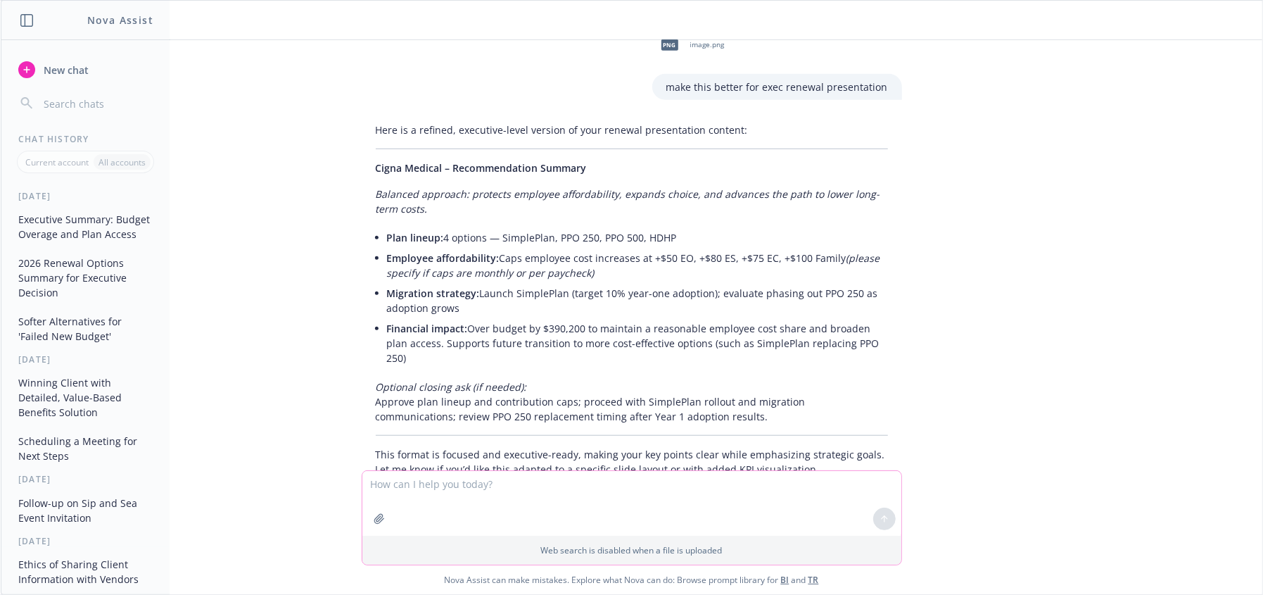
type textarea "t"
type textarea "i don't want to expand choice, i want to try and hit budget target - that's par…"
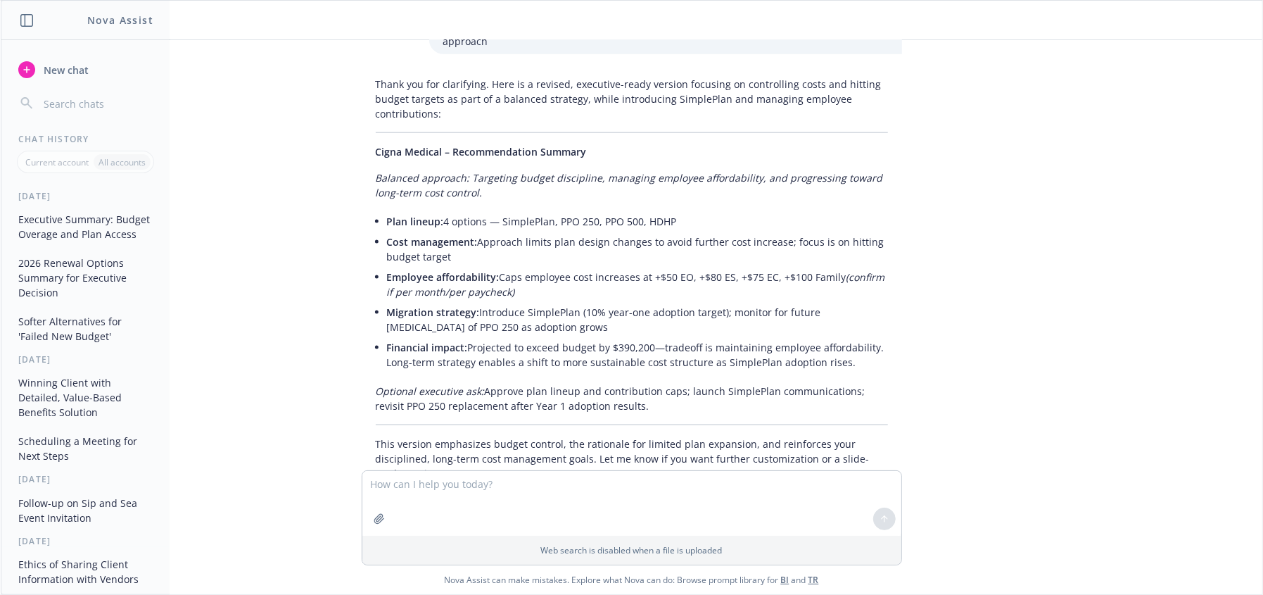
scroll to position [1314, 0]
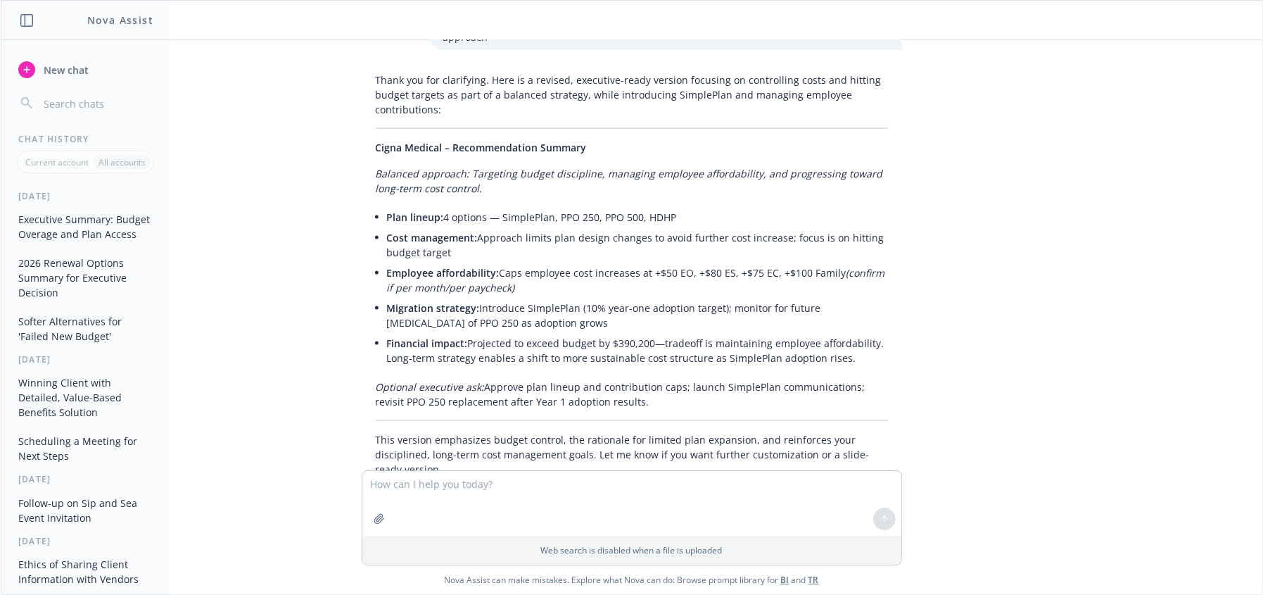
click at [499, 227] on li "Cost management: Approach limits plan design changes to avoid further cost incr…" at bounding box center [637, 244] width 501 height 35
click at [521, 166] on p "Balanced approach: Targeting budget discipline, managing employee affordability…" at bounding box center [632, 181] width 512 height 30
click at [479, 166] on p "Balanced approach: Targeting budget discipline, managing employee affordability…" at bounding box center [632, 181] width 512 height 30
click at [667, 207] on li "Plan lineup: 4 options — SimplePlan, PPO 250, PPO 500, HDHP" at bounding box center [637, 217] width 501 height 20
click at [529, 117] on div "Thank you for clarifying. Here is a revised, executive-ready version focusing o…" at bounding box center [632, 274] width 540 height 415
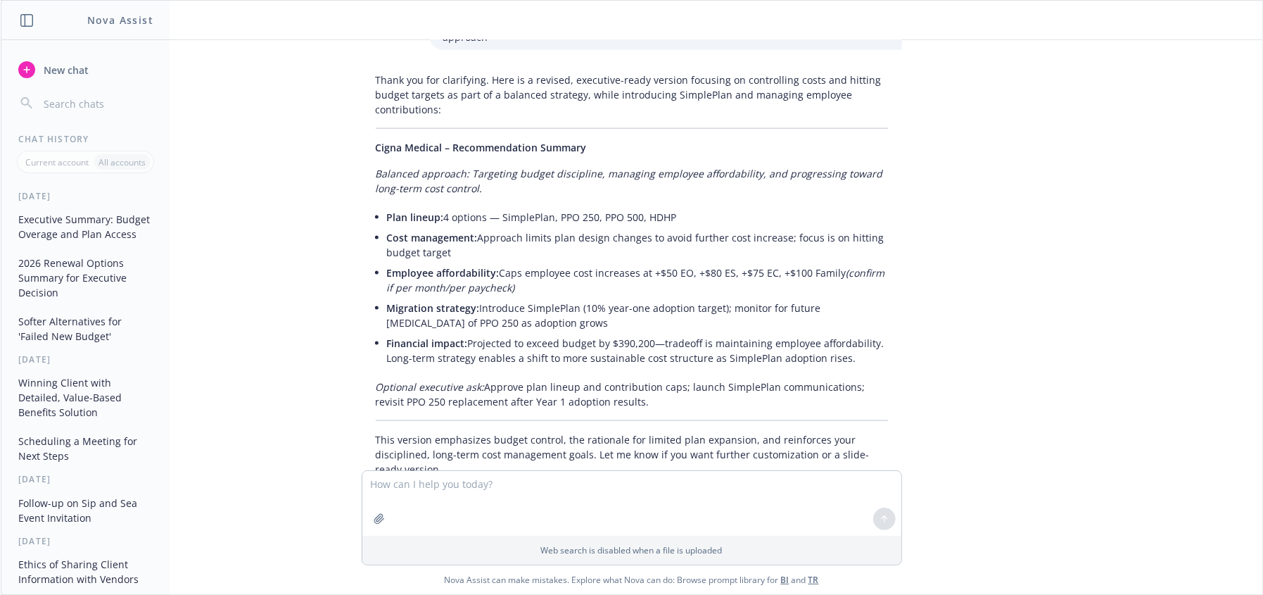
drag, startPoint x: 487, startPoint y: 140, endPoint x: 458, endPoint y: 146, distance: 29.4
click at [484, 166] on p "Balanced approach: Targeting budget discipline, managing employee affordability…" at bounding box center [632, 181] width 512 height 30
drag, startPoint x: 475, startPoint y: 127, endPoint x: 450, endPoint y: 172, distance: 51.9
click at [474, 167] on em "Balanced approach: Targeting budget discipline, managing employee affordability…" at bounding box center [629, 181] width 507 height 28
click at [448, 496] on textarea at bounding box center [631, 503] width 539 height 65
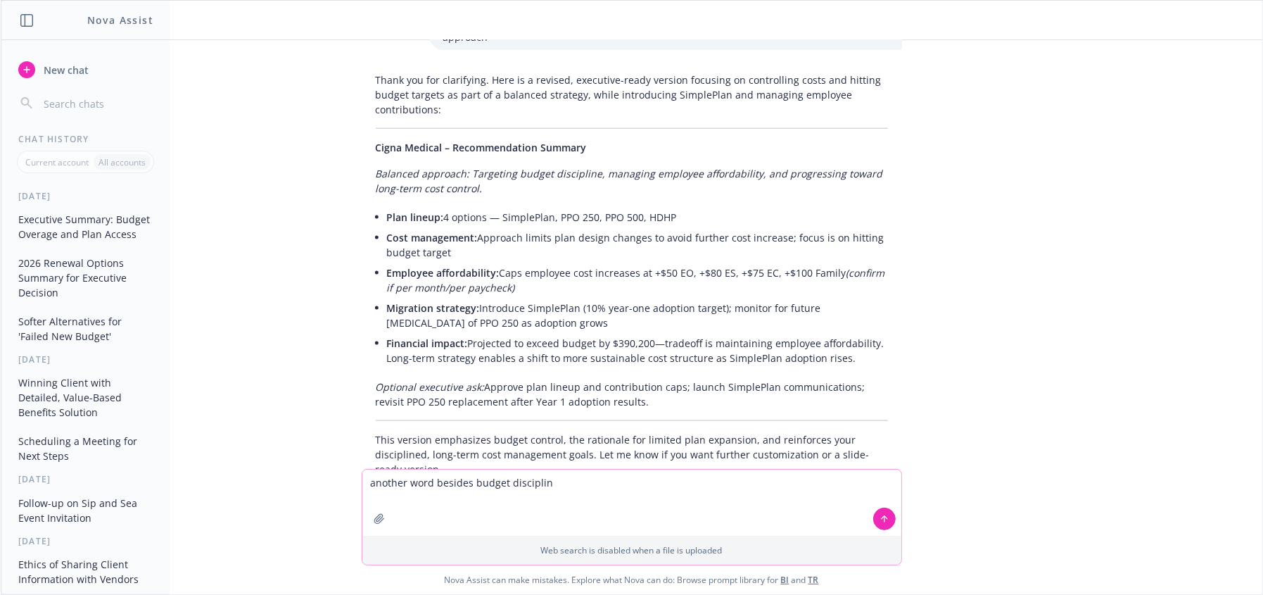
type textarea "another word besides budget discipline"
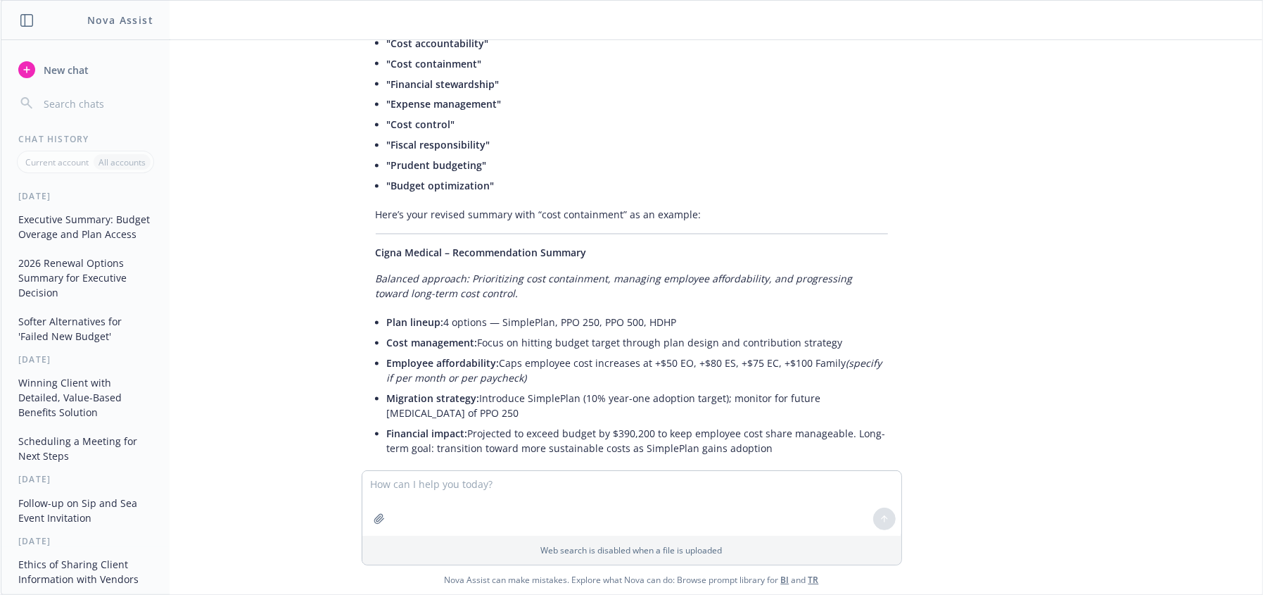
scroll to position [1877, 0]
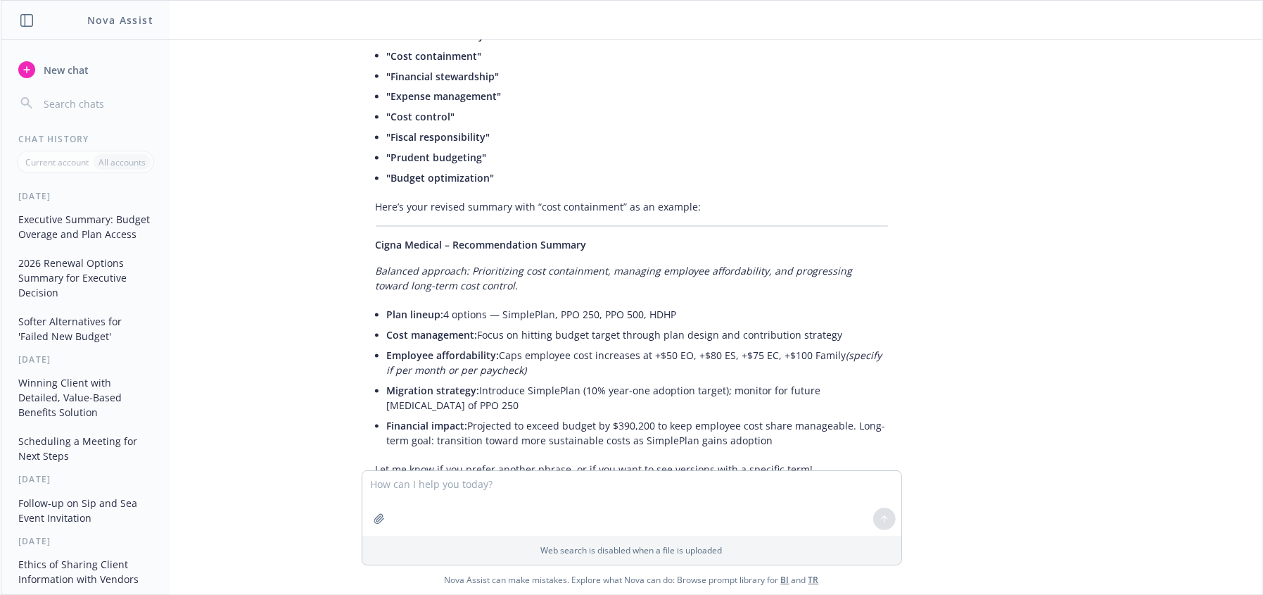
drag, startPoint x: 367, startPoint y: 224, endPoint x: 885, endPoint y: 397, distance: 546.1
click at [885, 397] on div "Absolutely! Here are some alternative phrases you can use instead of "budget di…" at bounding box center [632, 231] width 540 height 504
copy div "Balanced approach: Prioritizing cost containment, managing employee affordabili…"
click at [481, 500] on textarea at bounding box center [631, 503] width 539 height 65
paste textarea "Projected to exceed Budget Target of $35.3M by $390,200"
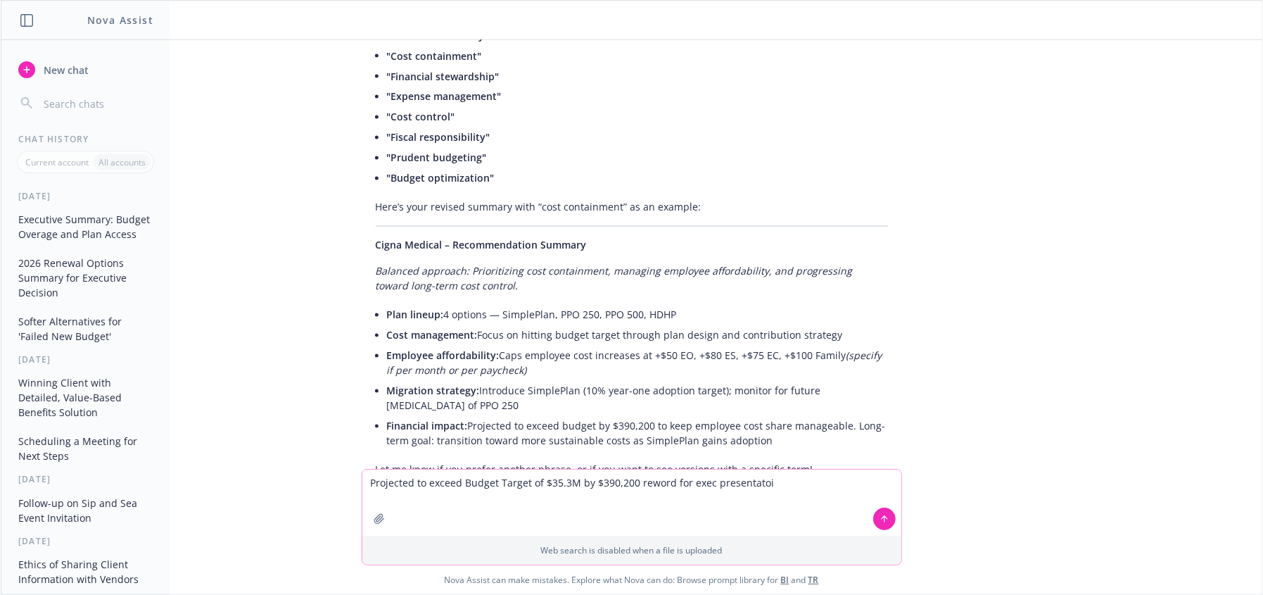
type textarea "Projected to exceed Budget Target of $35.3M by $390,200 reword for exec present…"
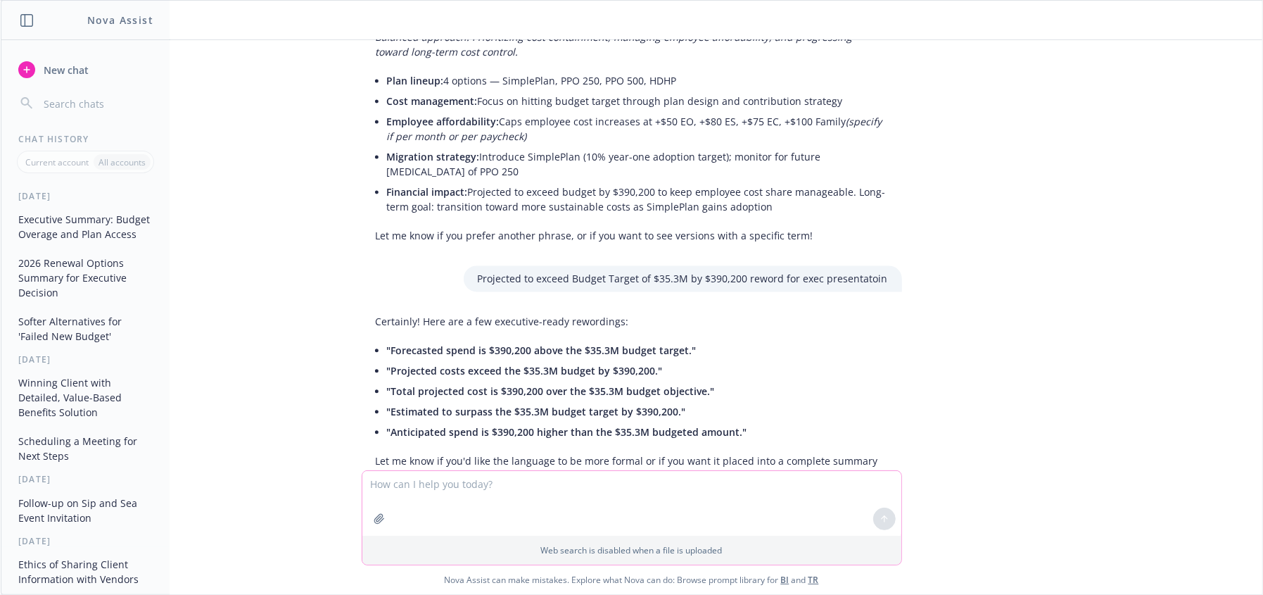
scroll to position [2117, 0]
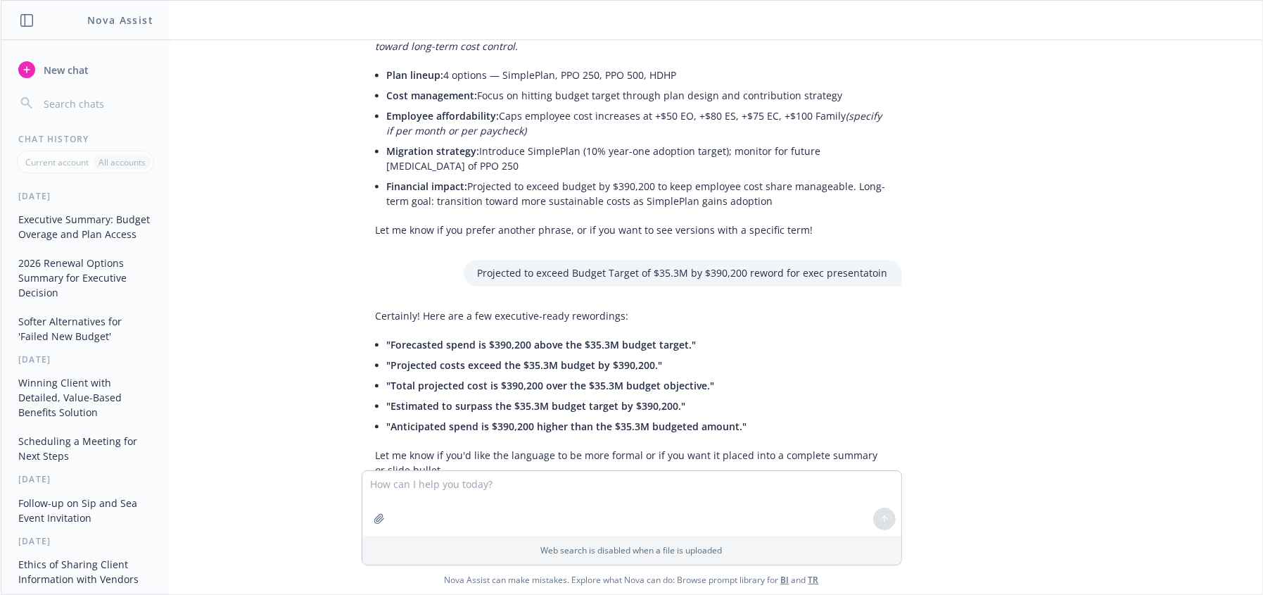
click at [419, 358] on span ""Projected costs exceed the $35.3M budget by $390,200."" at bounding box center [525, 364] width 276 height 13
drag, startPoint x: 382, startPoint y: 317, endPoint x: 639, endPoint y: 317, distance: 256.8
click at [639, 358] on span ""Projected costs exceed the $35.3M budget by $390,200."" at bounding box center [525, 364] width 276 height 13
drag, startPoint x: 457, startPoint y: 356, endPoint x: 534, endPoint y: 367, distance: 78.1
click at [461, 399] on span ""Estimated to surpass the $35.3M budget target by $390,200."" at bounding box center [536, 405] width 299 height 13
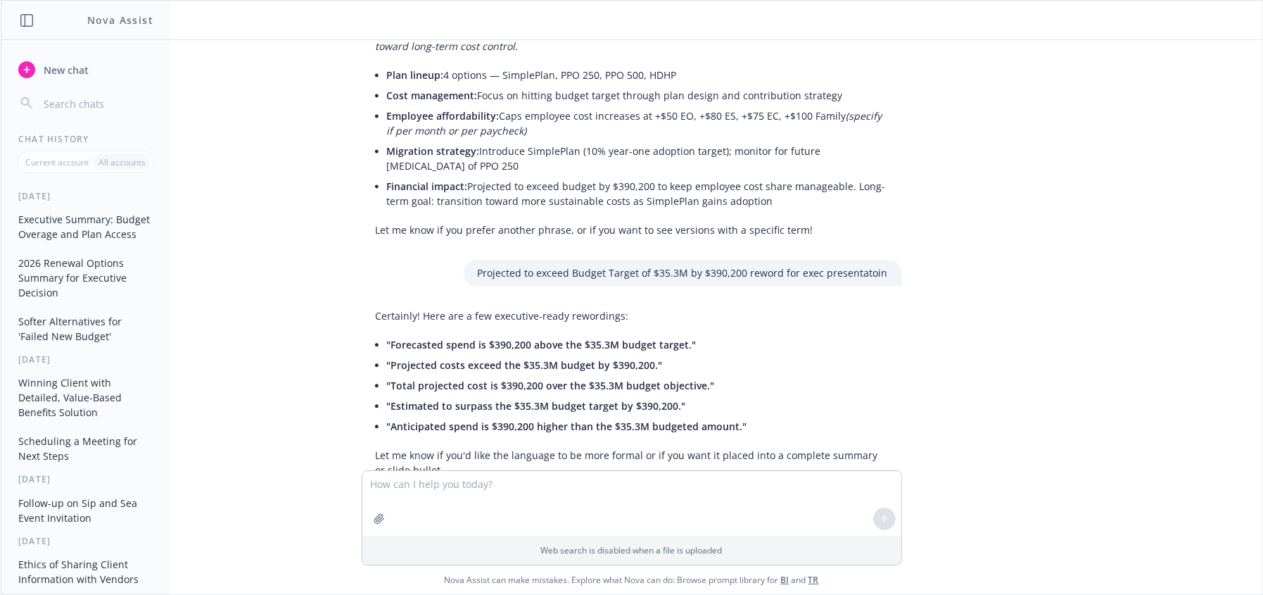
click at [583, 399] on span ""Estimated to surpass the $35.3M budget target by $390,200."" at bounding box center [536, 405] width 299 height 13
click at [524, 379] on span ""Total projected cost is $390,200 over the $35.3M budget objective."" at bounding box center [551, 385] width 328 height 13
drag, startPoint x: 445, startPoint y: 371, endPoint x: 538, endPoint y: 378, distance: 93.9
click at [449, 416] on li ""Anticipated spend is $390,200 higher than the $35.3M budgeted amount."" at bounding box center [637, 426] width 501 height 20
drag, startPoint x: 704, startPoint y: 541, endPoint x: 452, endPoint y: 355, distance: 313.6
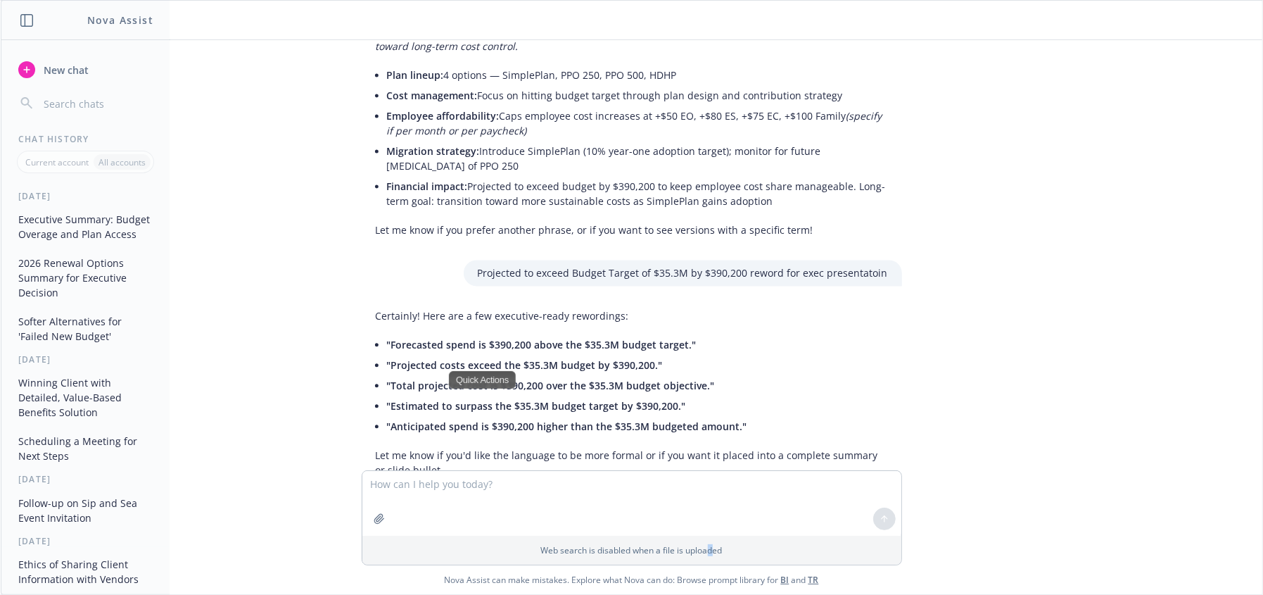
click at [706, 538] on div "Web search is disabled when a file is uploaded" at bounding box center [631, 550] width 539 height 29
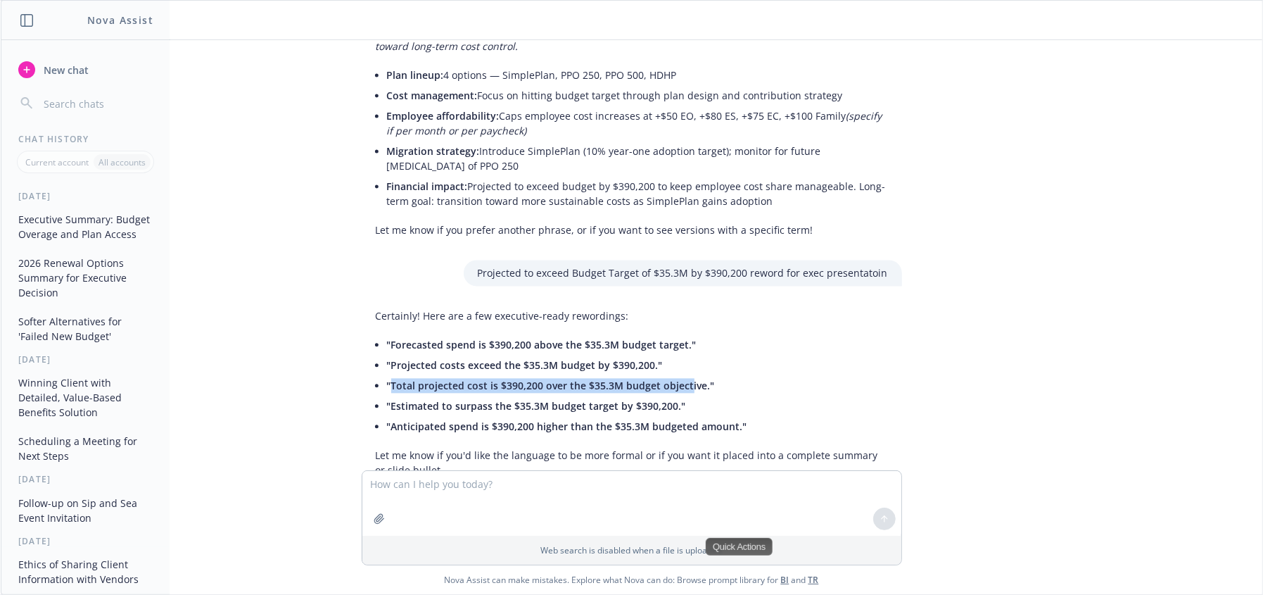
drag, startPoint x: 380, startPoint y: 335, endPoint x: 674, endPoint y: 341, distance: 294.2
click at [674, 379] on span ""Total projected cost is $390,200 over the $35.3M budget objective."" at bounding box center [551, 385] width 328 height 13
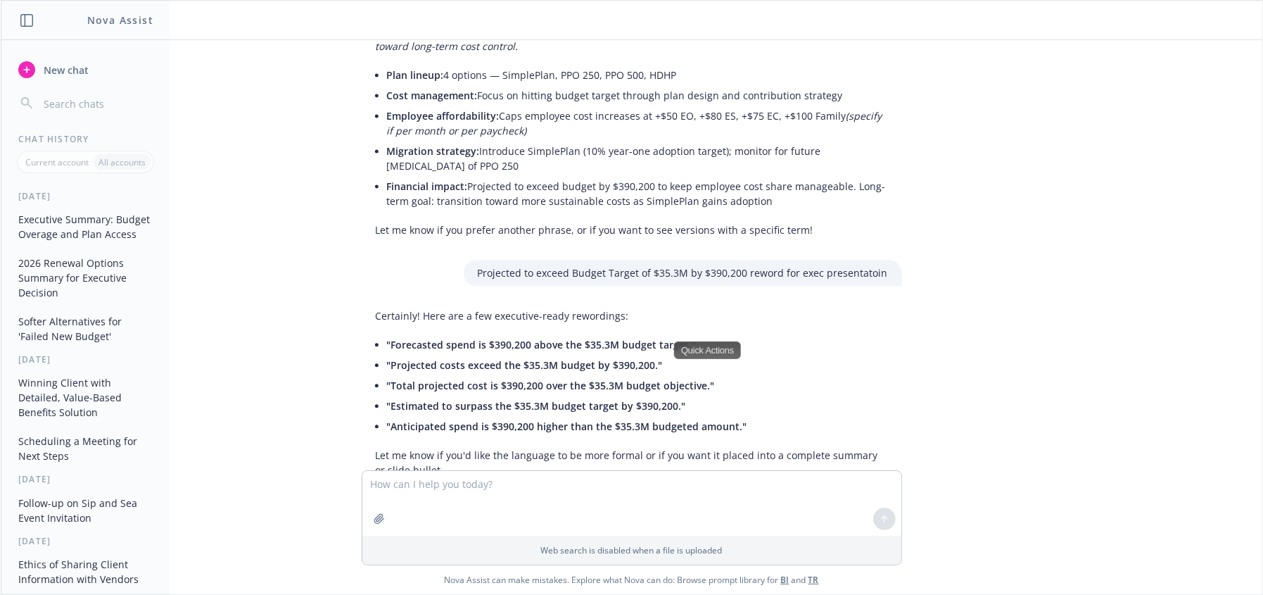
click at [546, 549] on p "Web search is disabled when a file is uploaded" at bounding box center [632, 550] width 522 height 12
drag, startPoint x: 379, startPoint y: 315, endPoint x: 642, endPoint y: 317, distance: 262.5
click at [642, 358] on span ""Projected costs exceed the $35.3M budget by $390,200."" at bounding box center [525, 364] width 276 height 13
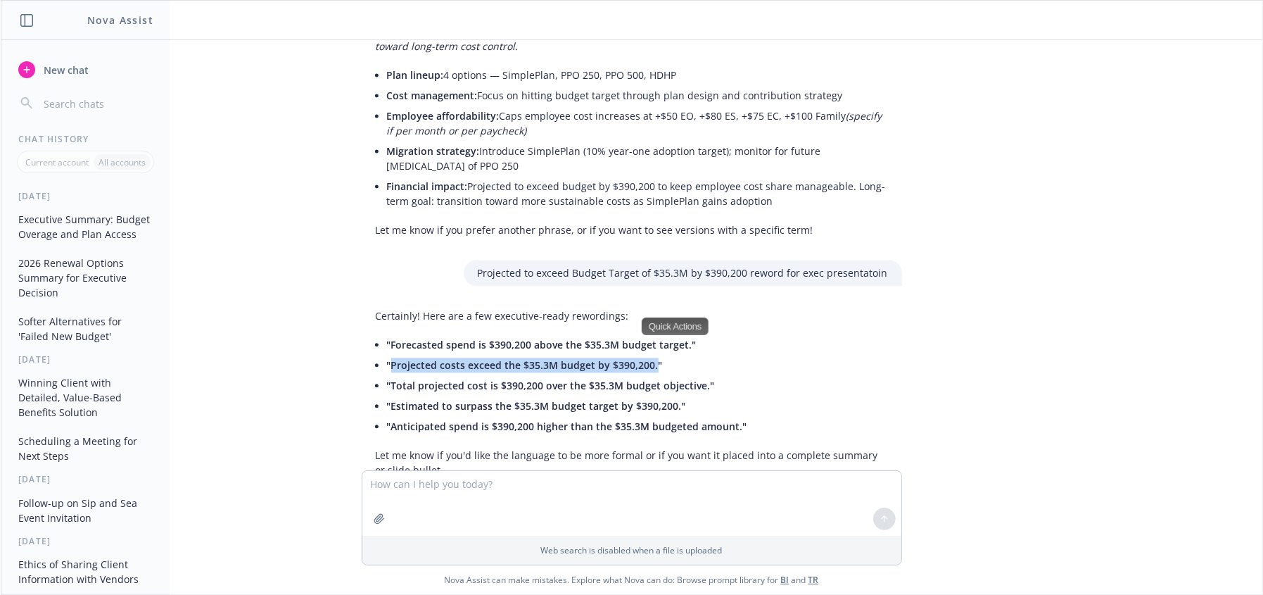
copy span "Projected costs exceed the $35.3M budget by $390,200."
click at [543, 489] on textarea at bounding box center [631, 503] width 539 height 65
paste textarea "Introduce SimplePlan (10% year-one adoption target); monitor for potential futu…"
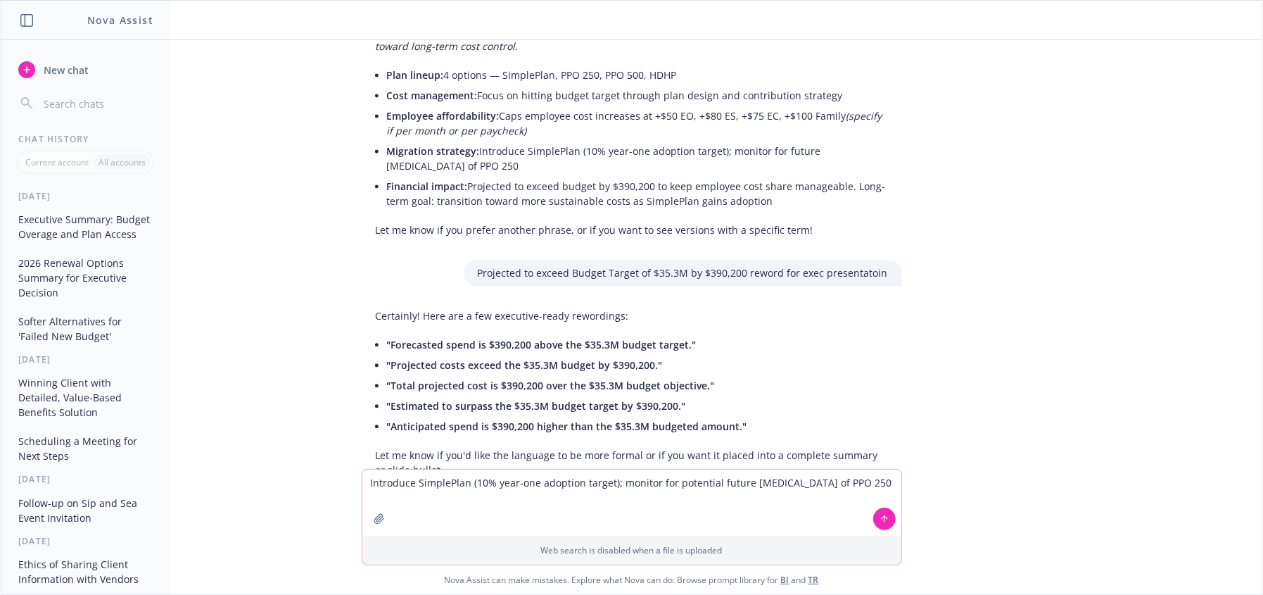
drag, startPoint x: 498, startPoint y: 518, endPoint x: 590, endPoint y: 510, distance: 92.5
click at [502, 515] on textarea "Introduce SimplePlan (10% year-one adoption target); monitor for potential futu…" at bounding box center [631, 502] width 539 height 66
click at [729, 514] on textarea "Introduce SimplePlan (10% year-one adoption target); monitor for potential futu…" at bounding box center [631, 502] width 539 height 66
click at [509, 501] on textarea "Introduce SimplePlan (10% year-one adoption target); monitor for potential futu…" at bounding box center [631, 502] width 539 height 66
click at [370, 482] on textarea "Introduce SimplePlan (10% year-one adoption target); monitor for potential futu…" at bounding box center [631, 502] width 539 height 66
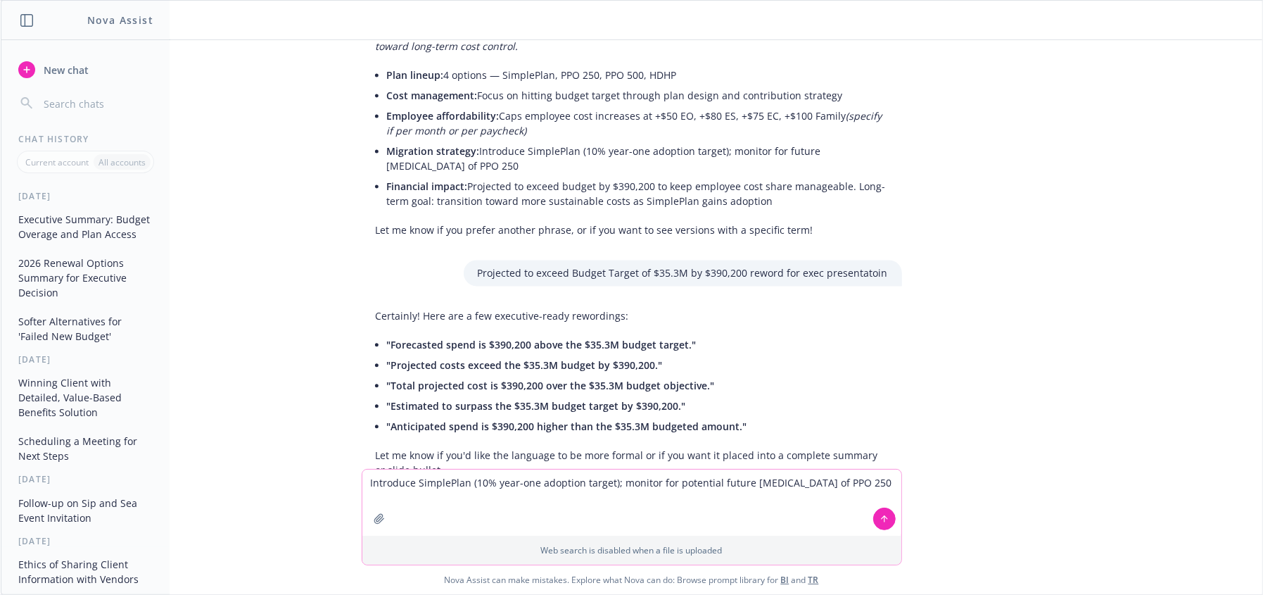
click at [607, 480] on textarea "Introduce SimplePlan (10% year-one adoption target); monitor for potential futu…" at bounding box center [631, 502] width 539 height 66
click at [463, 482] on textarea "Introduce SimplePlan (10% year-one adoption target); monitor for potential futu…" at bounding box center [631, 502] width 539 height 66
type textarea "Introduce SimplePlan to help manage costs as a lower cost option (10% year-one …"
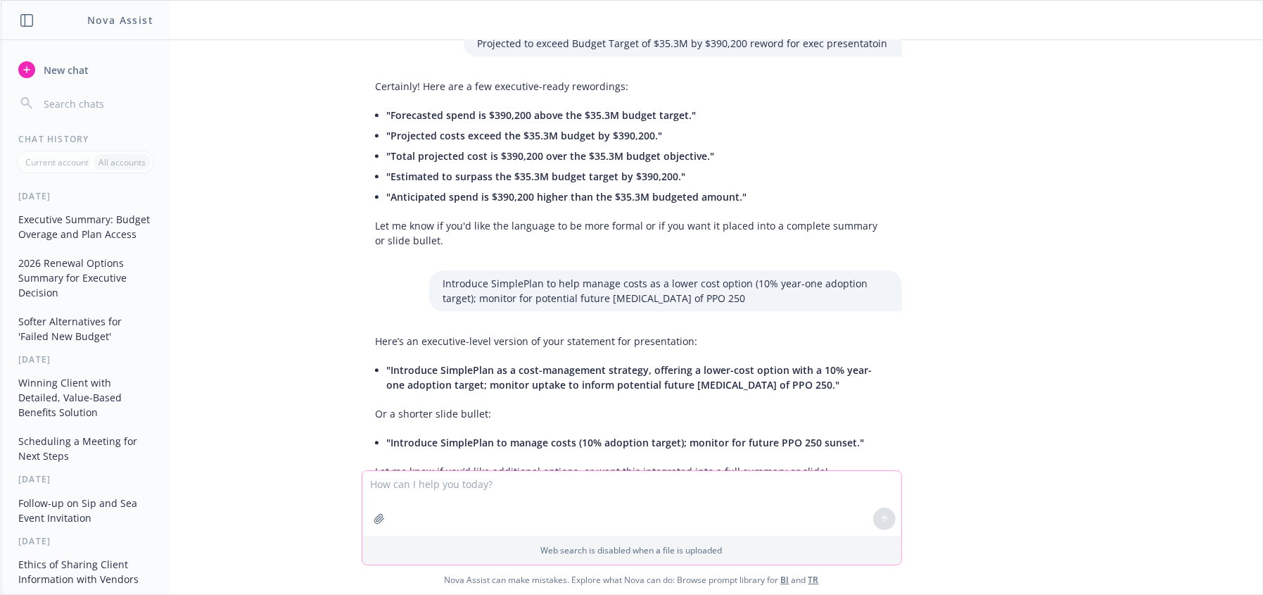
scroll to position [2348, 0]
drag, startPoint x: 601, startPoint y: 496, endPoint x: 958, endPoint y: 4, distance: 608.2
click at [618, 479] on textarea at bounding box center [631, 503] width 539 height 65
click at [764, 514] on textarea at bounding box center [631, 503] width 539 height 65
click at [759, 501] on textarea at bounding box center [631, 503] width 539 height 65
